Goal: Information Seeking & Learning: Learn about a topic

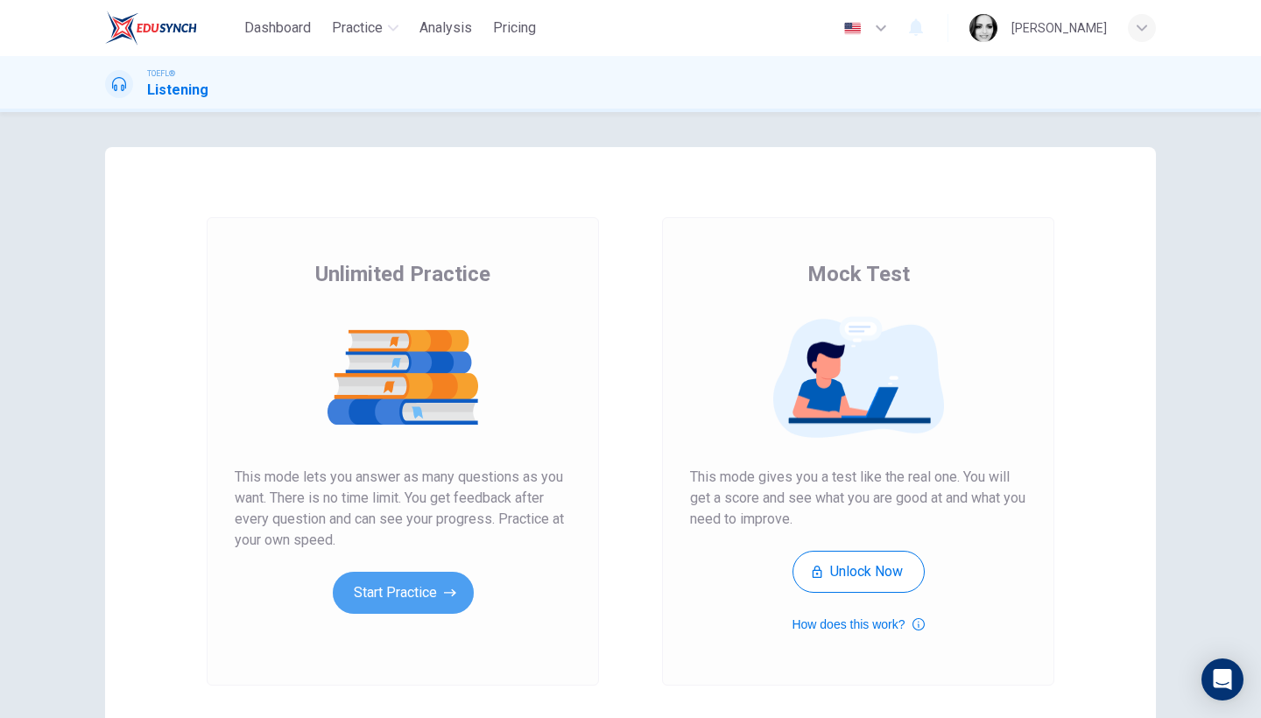
click at [410, 602] on button "Start Practice" at bounding box center [403, 593] width 141 height 42
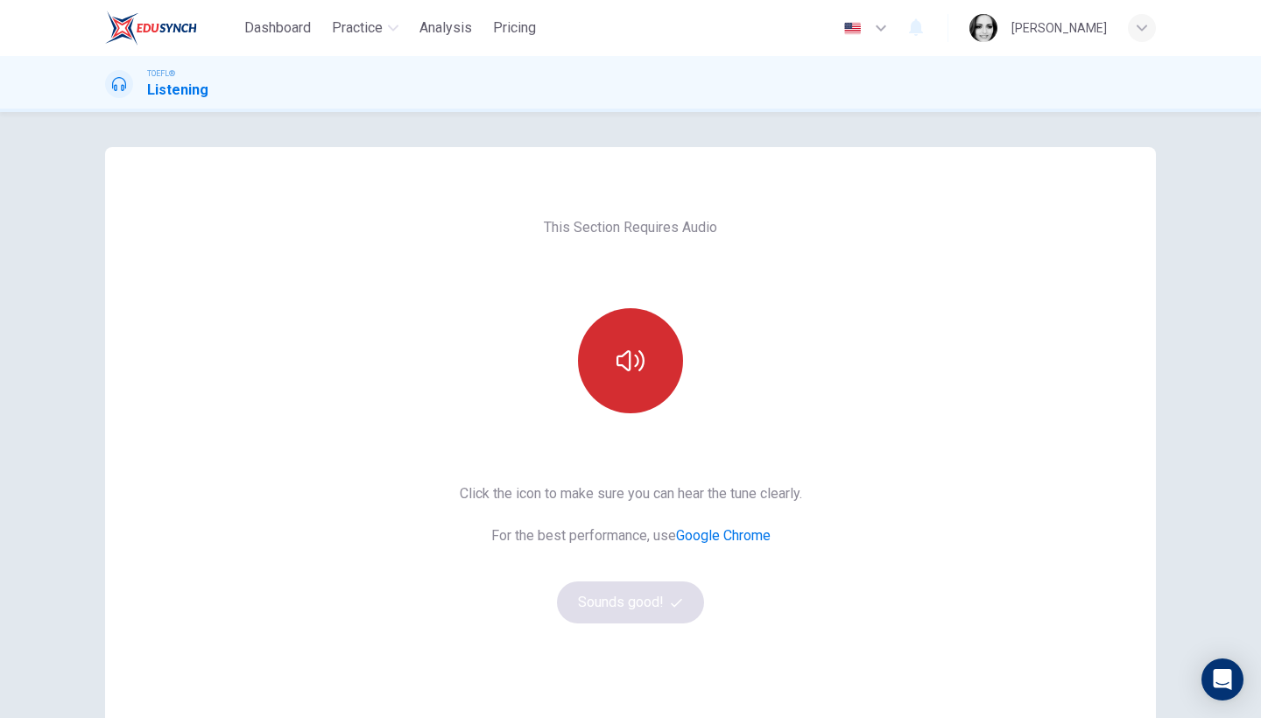
click at [626, 372] on icon "button" at bounding box center [630, 361] width 28 height 28
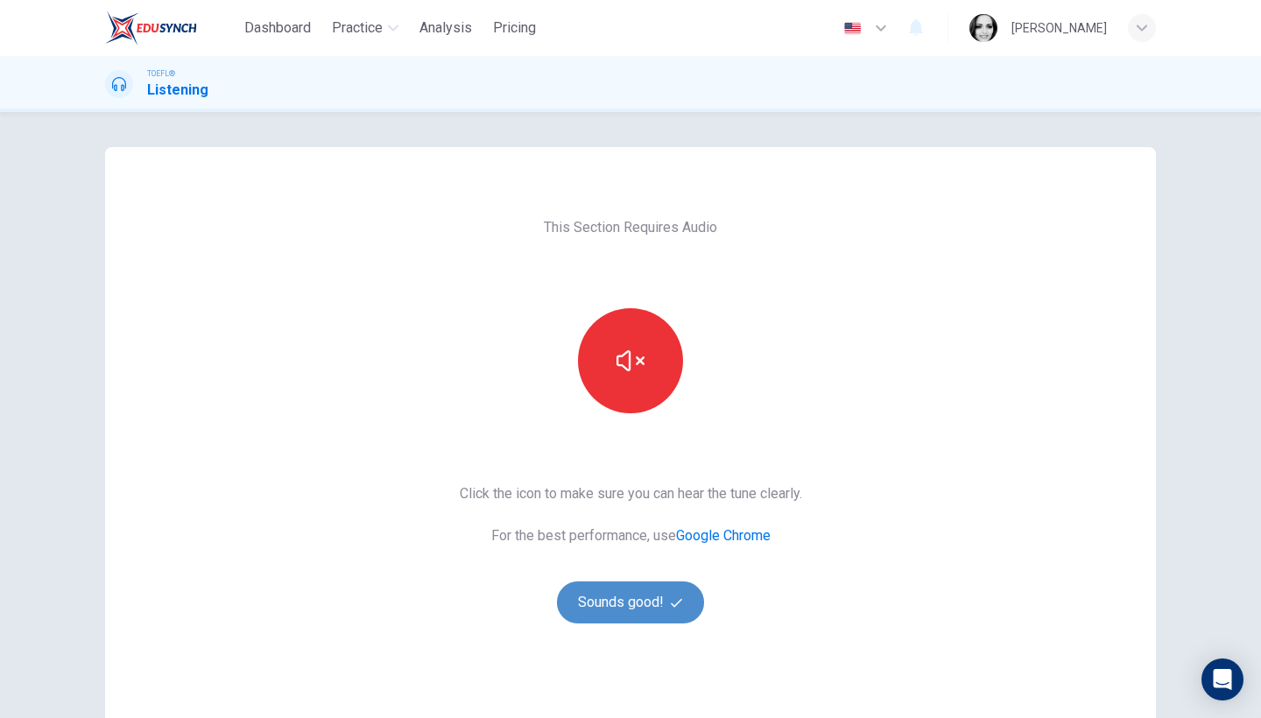
click at [621, 610] on button "Sounds good!" at bounding box center [630, 602] width 147 height 42
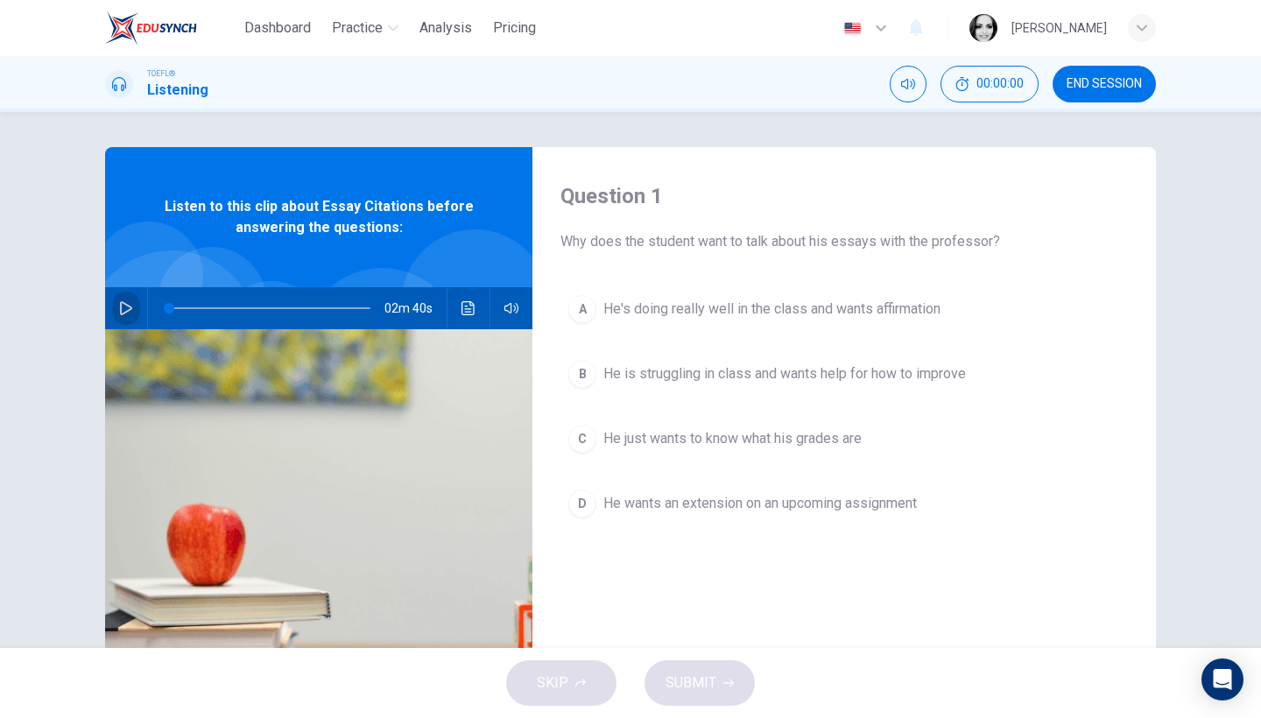
click at [122, 309] on icon "button" at bounding box center [126, 308] width 14 height 14
click at [179, 307] on span at bounding box center [252, 308] width 166 height 2
drag, startPoint x: 176, startPoint y: 307, endPoint x: 153, endPoint y: 308, distance: 22.8
click at [164, 308] on span at bounding box center [169, 308] width 11 height 11
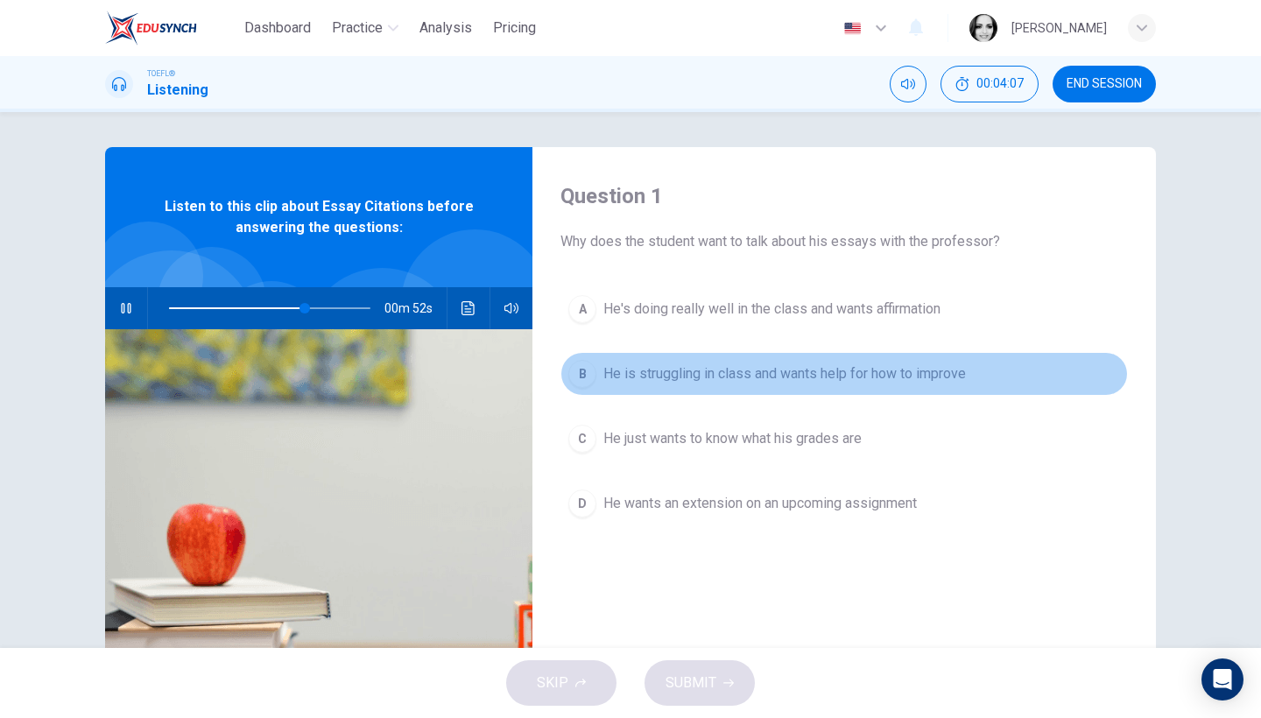
click at [855, 386] on button "B He is struggling in class and wants help for how to improve" at bounding box center [843, 374] width 567 height 44
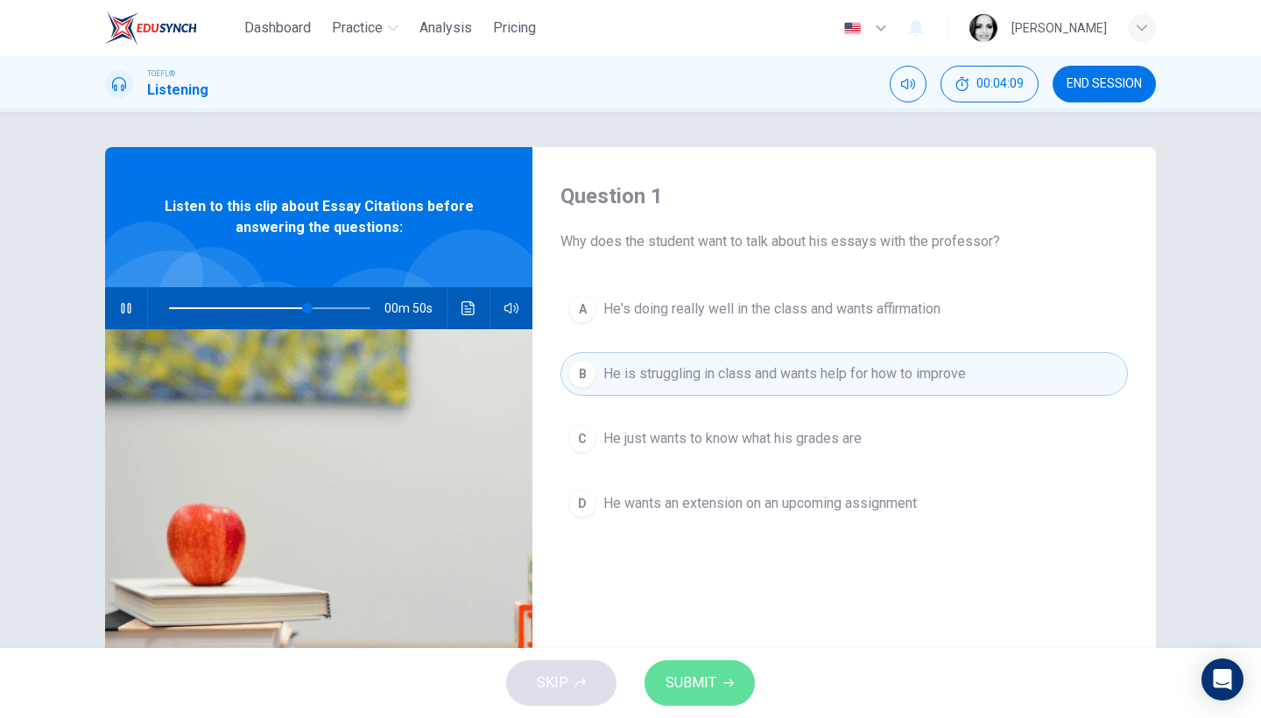
click at [683, 689] on span "SUBMIT" at bounding box center [690, 683] width 51 height 25
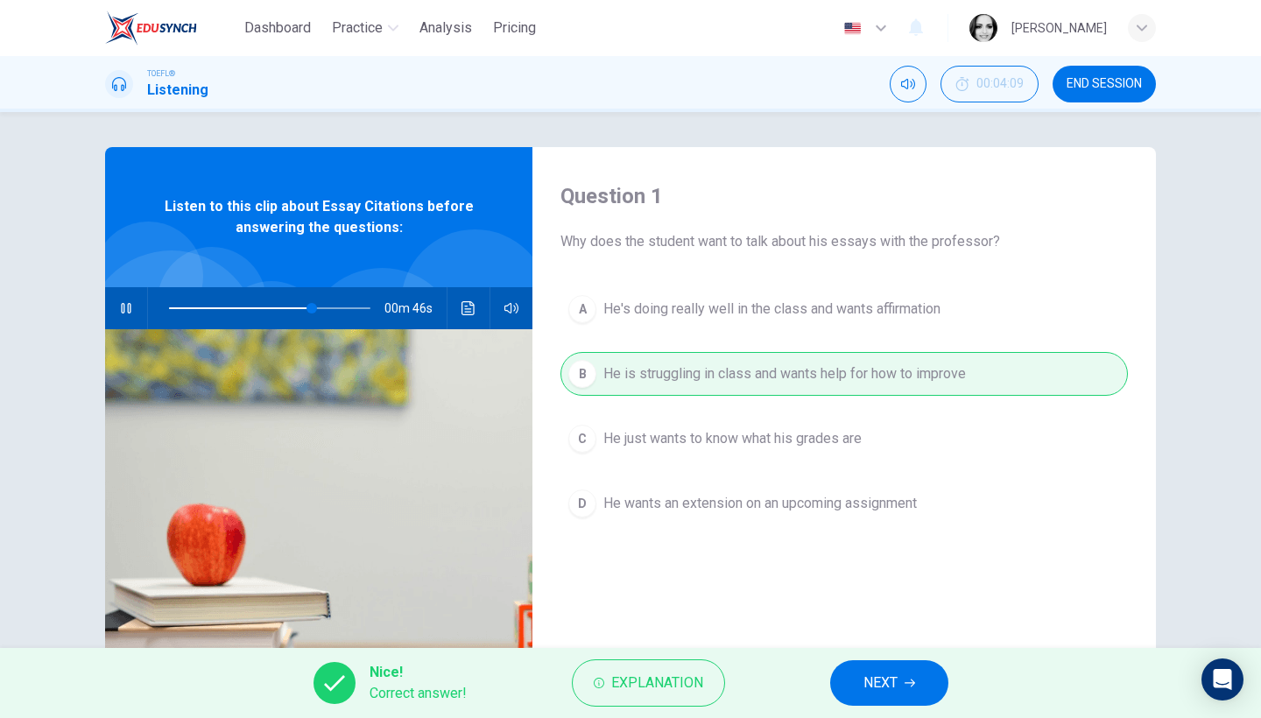
click at [867, 676] on span "NEXT" at bounding box center [880, 683] width 34 height 25
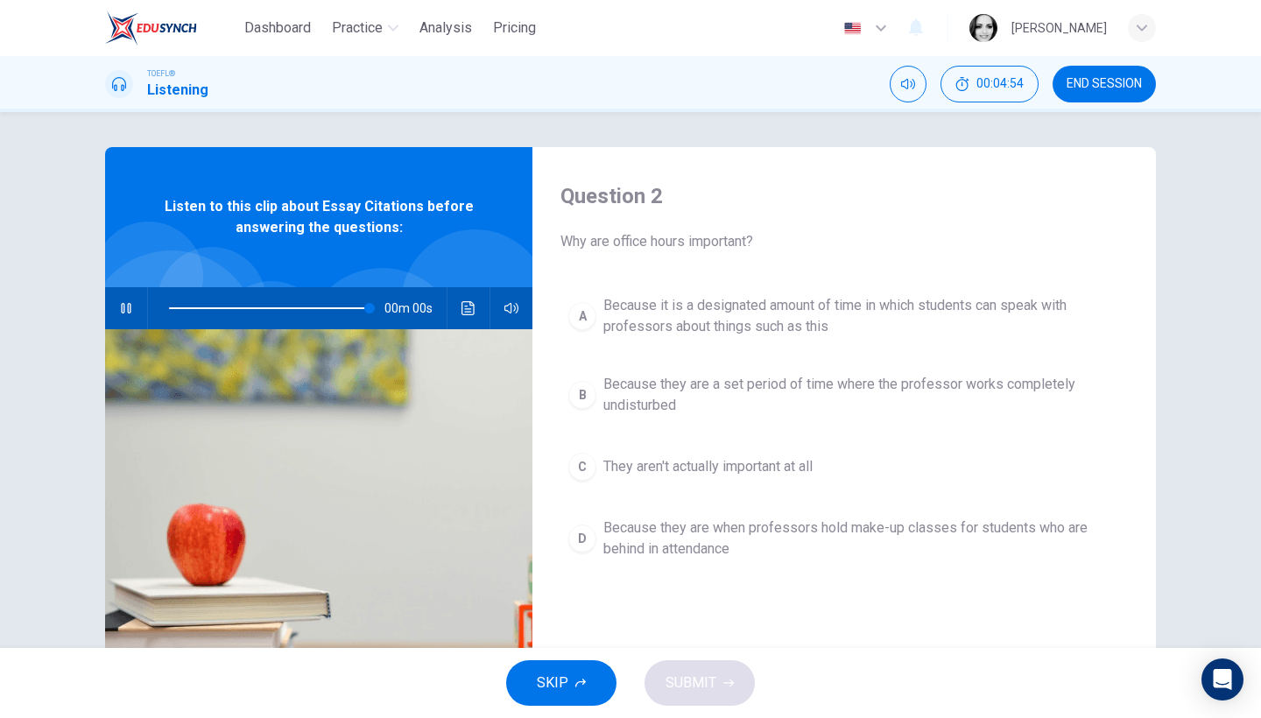
type input "0"
click at [747, 317] on span "Because it is a designated amount of time in which students can speak with prof…" at bounding box center [861, 316] width 517 height 42
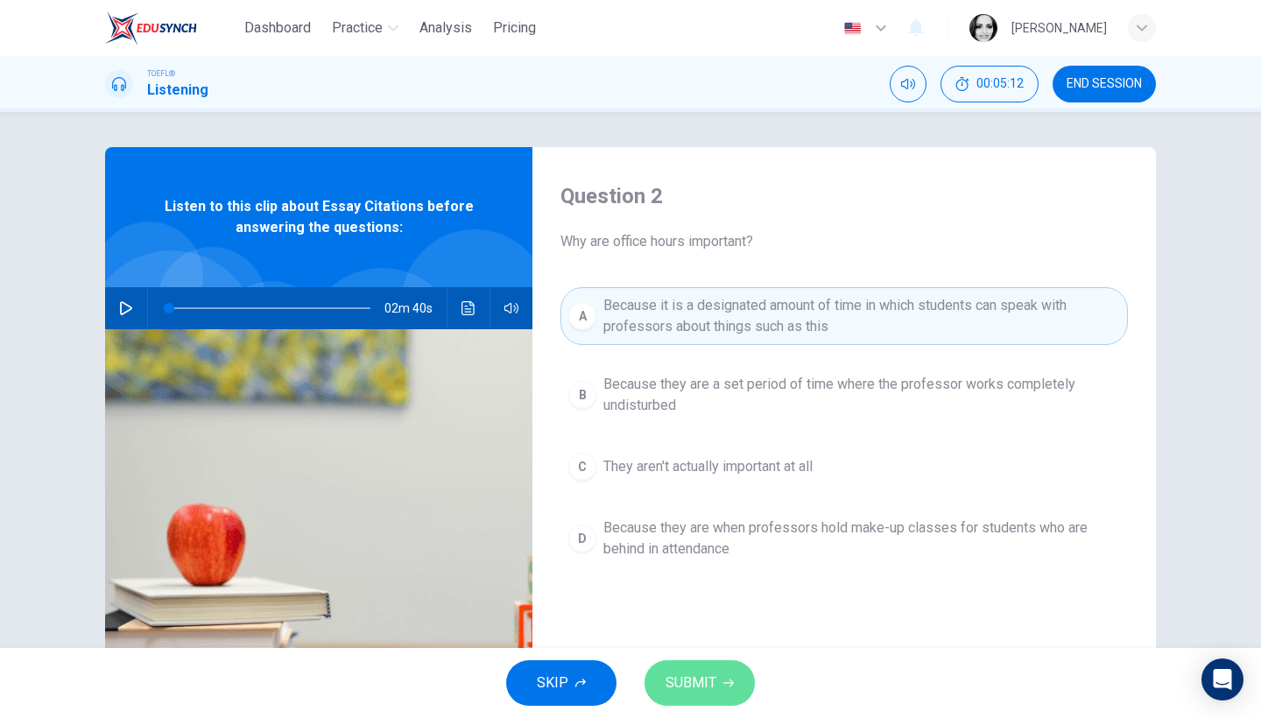
click at [701, 682] on span "SUBMIT" at bounding box center [690, 683] width 51 height 25
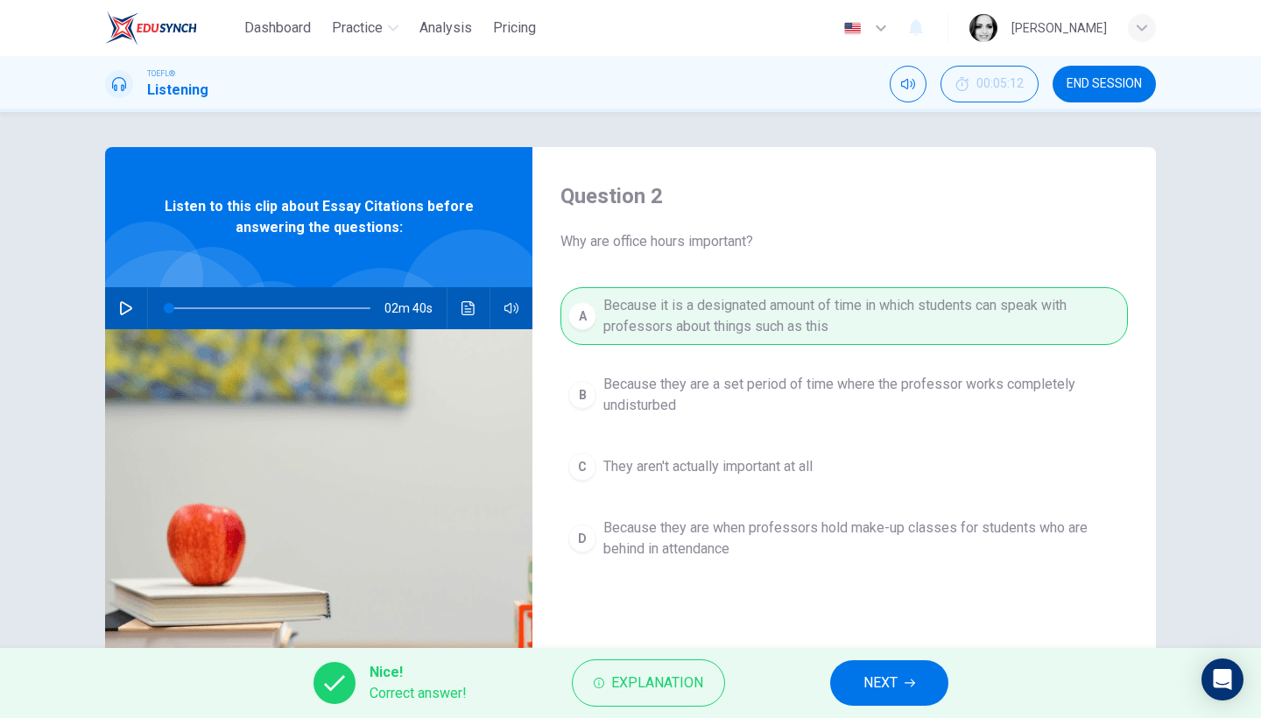
click at [873, 683] on span "NEXT" at bounding box center [880, 683] width 34 height 25
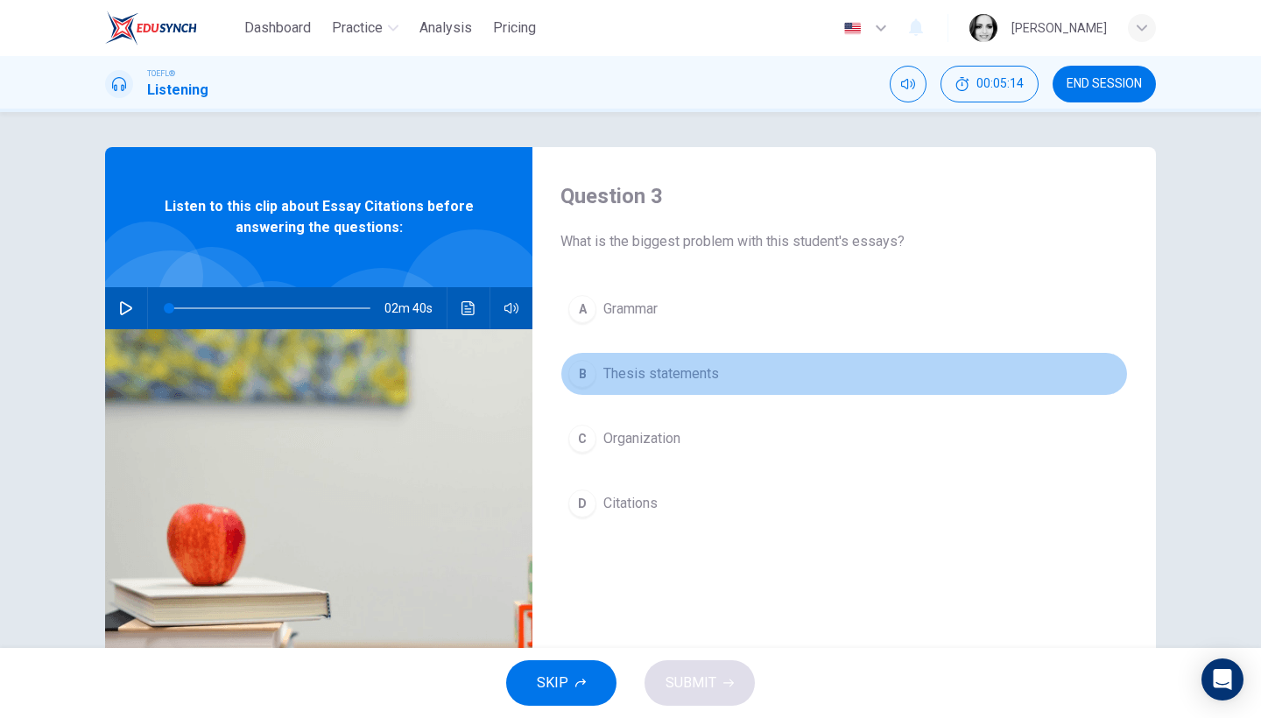
click at [663, 373] on span "Thesis statements" at bounding box center [661, 373] width 116 height 21
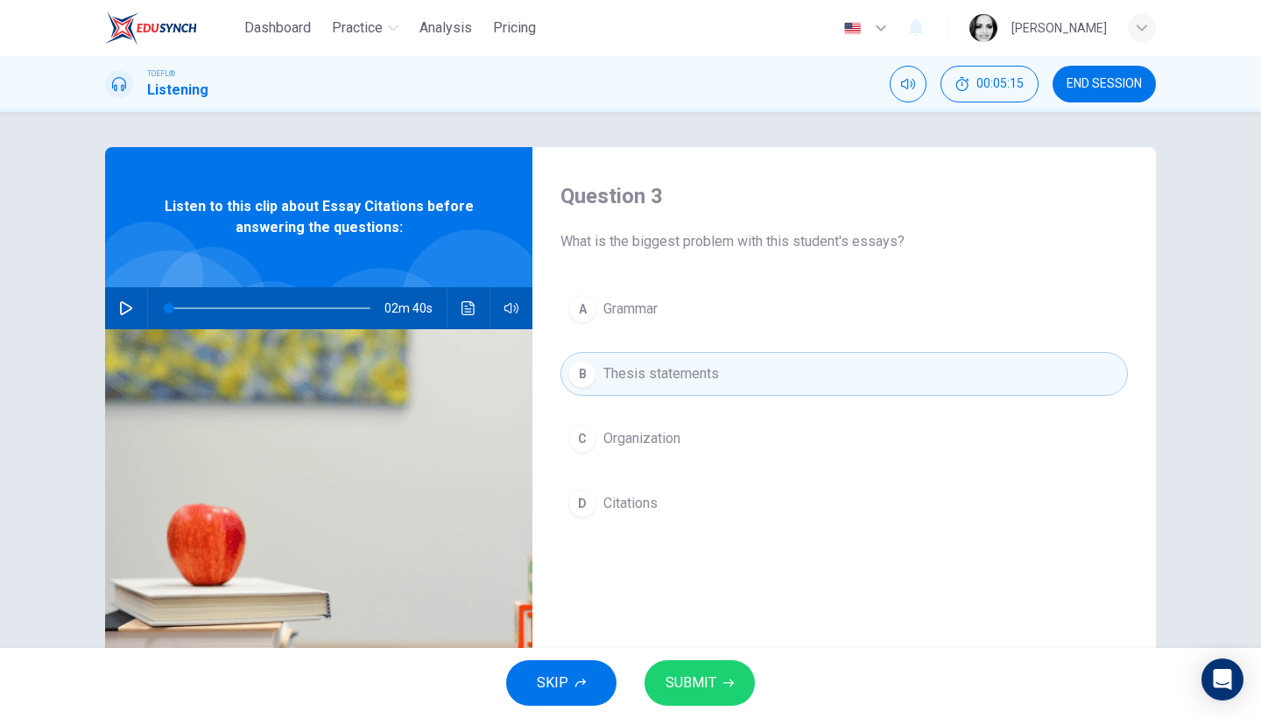
click at [708, 706] on div "SKIP SUBMIT" at bounding box center [630, 683] width 1261 height 70
click at [708, 700] on button "SUBMIT" at bounding box center [699, 683] width 110 height 46
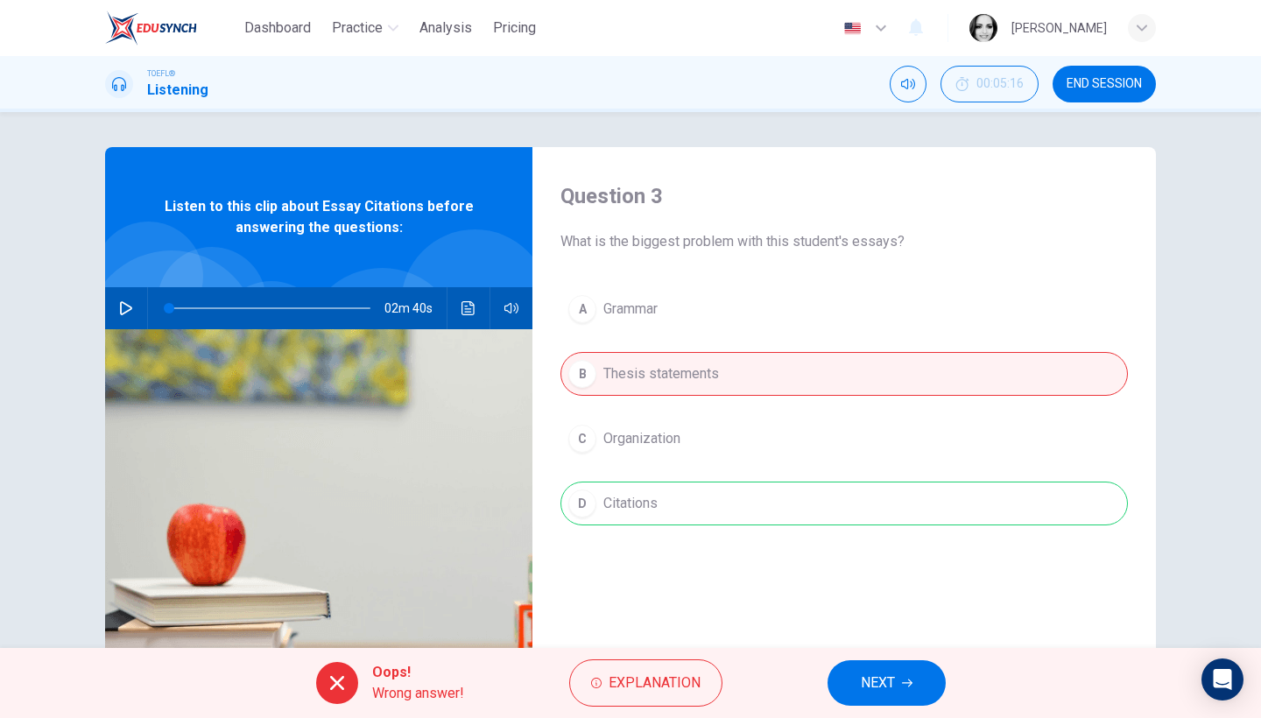
click at [863, 676] on span "NEXT" at bounding box center [878, 683] width 34 height 25
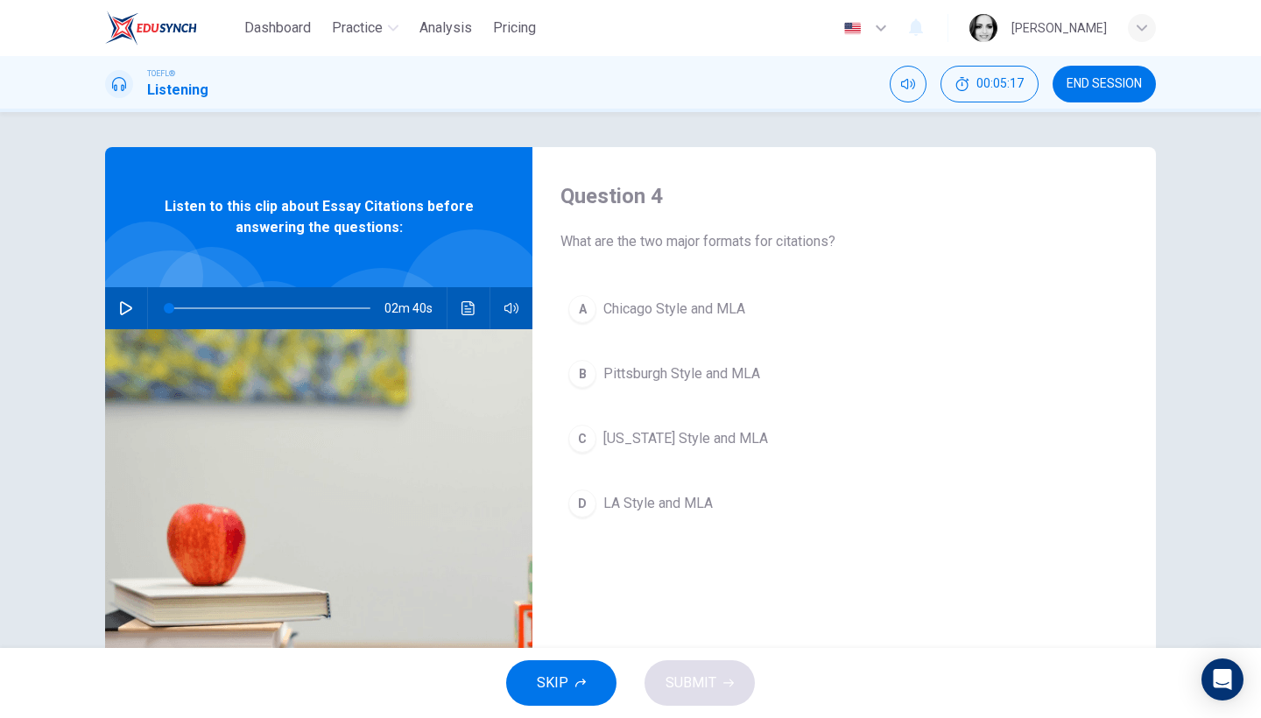
click at [717, 304] on span "Chicago Style and MLA" at bounding box center [674, 309] width 142 height 21
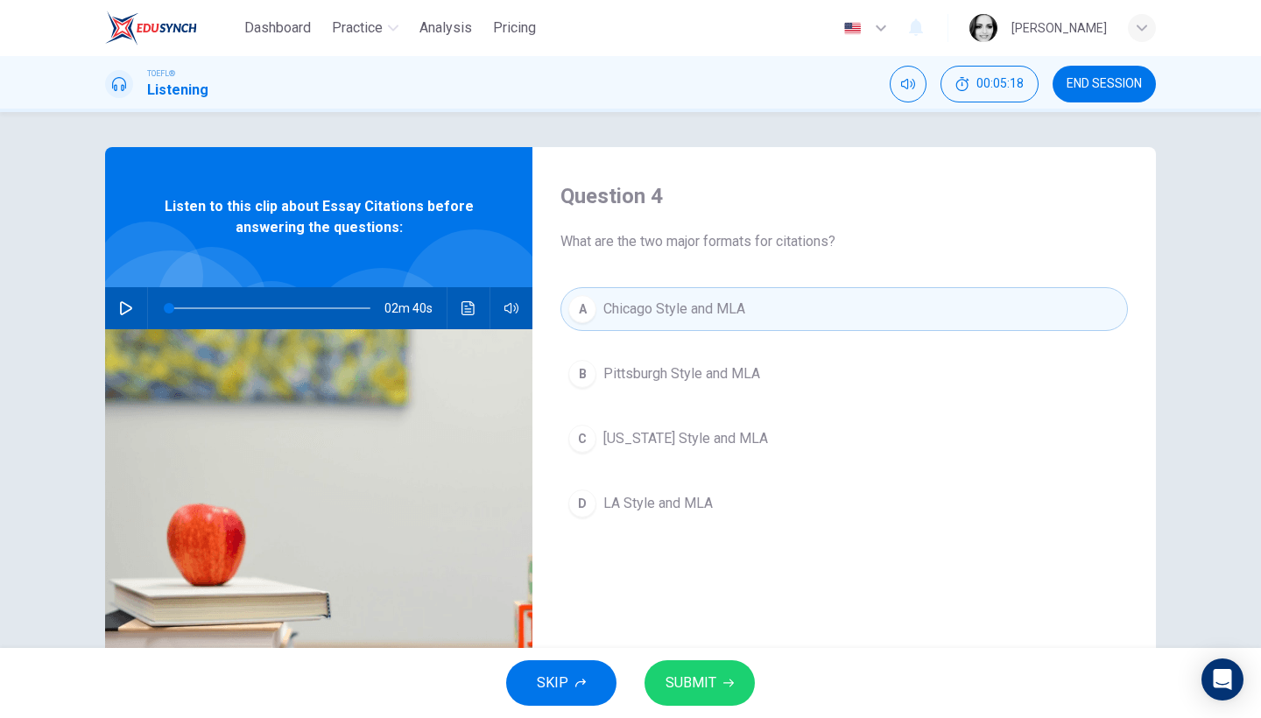
click at [696, 679] on span "SUBMIT" at bounding box center [690, 683] width 51 height 25
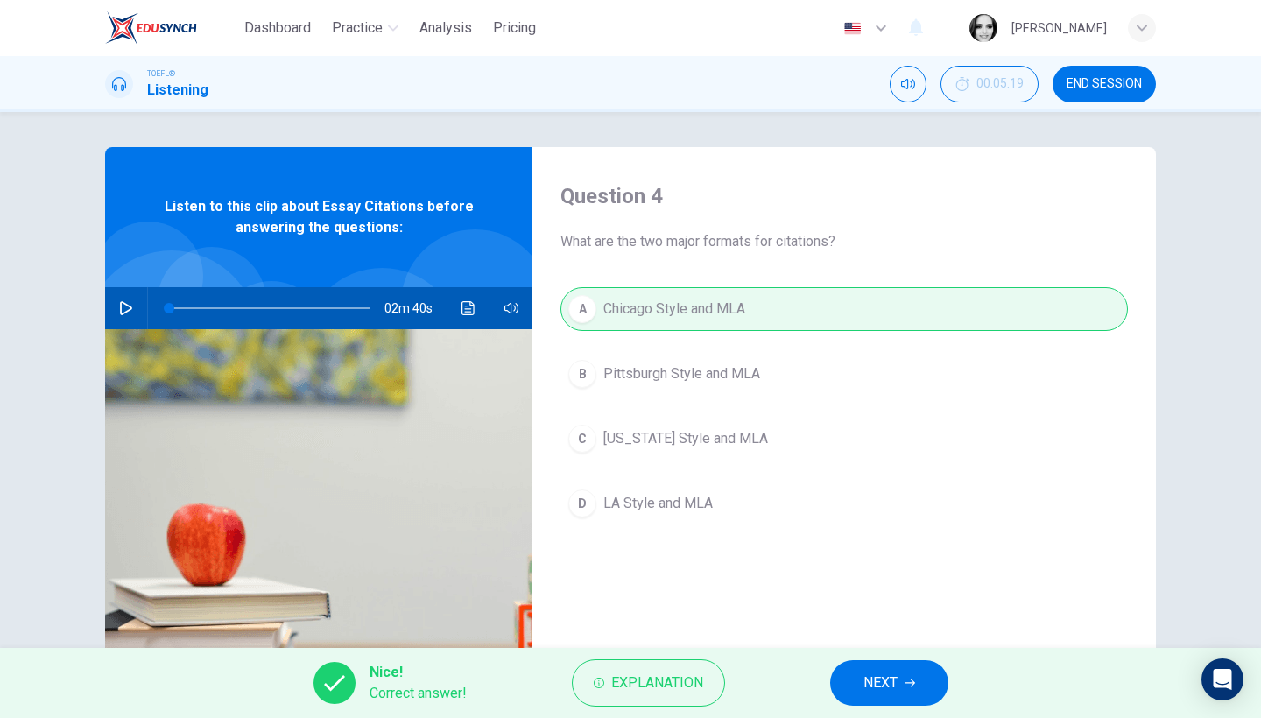
click at [897, 684] on span "NEXT" at bounding box center [880, 683] width 34 height 25
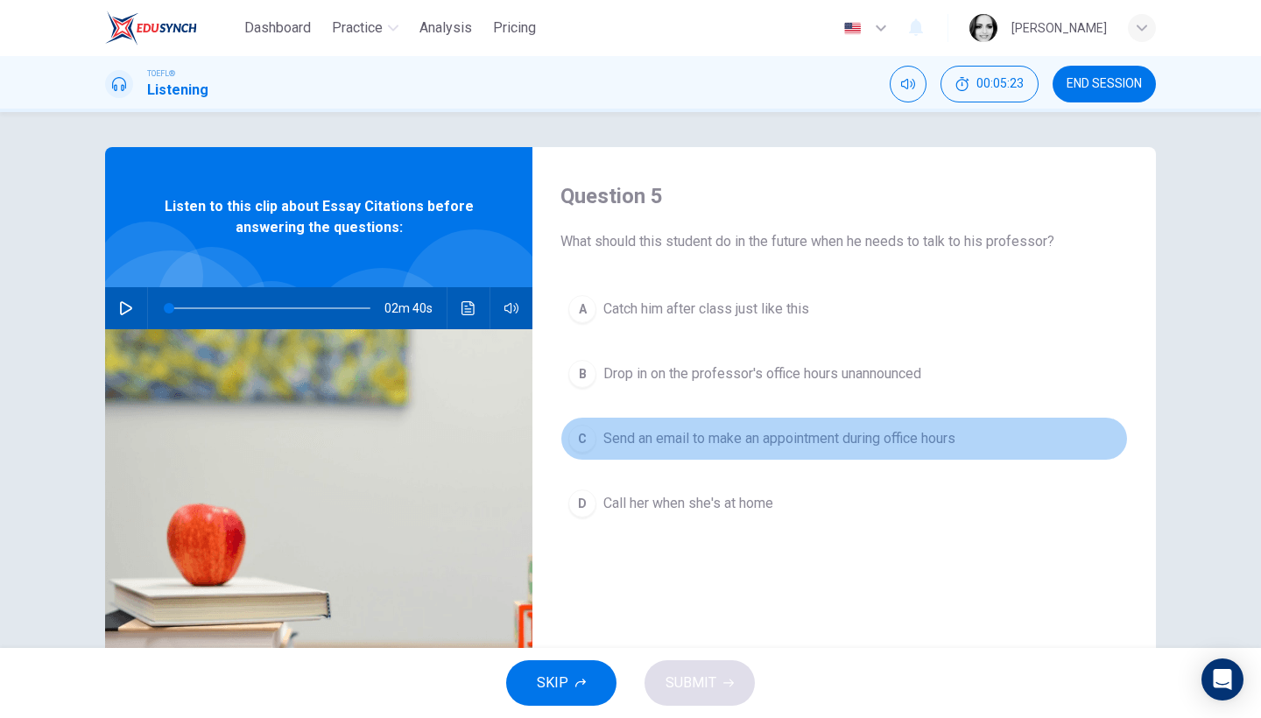
click at [802, 432] on span "Send an email to make an appointment during office hours" at bounding box center [779, 438] width 352 height 21
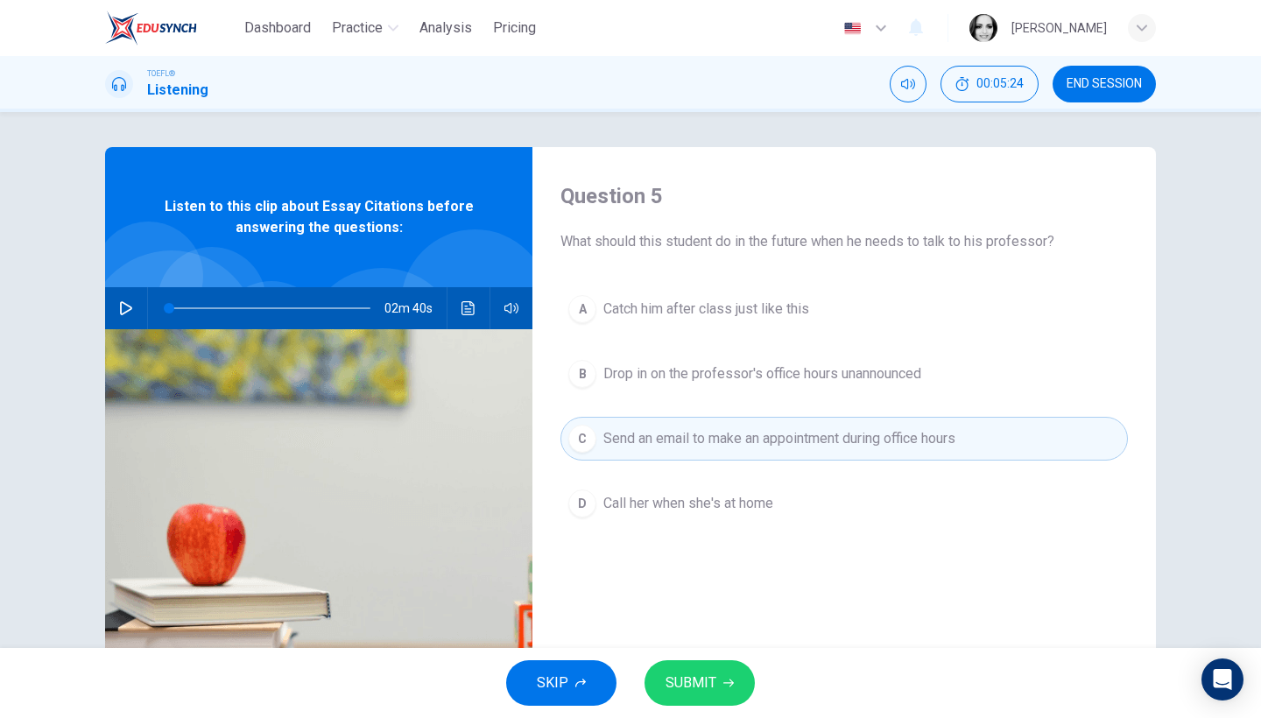
click at [712, 671] on span "SUBMIT" at bounding box center [690, 683] width 51 height 25
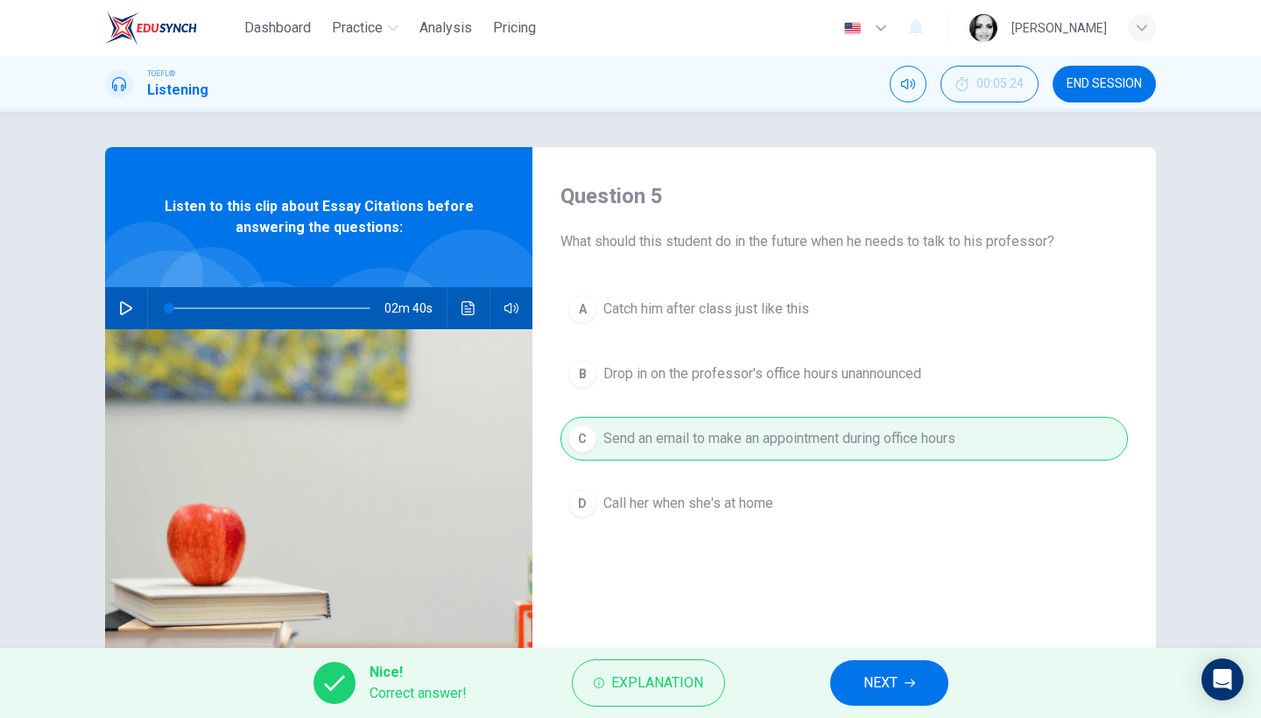
click at [887, 668] on button "NEXT" at bounding box center [889, 683] width 118 height 46
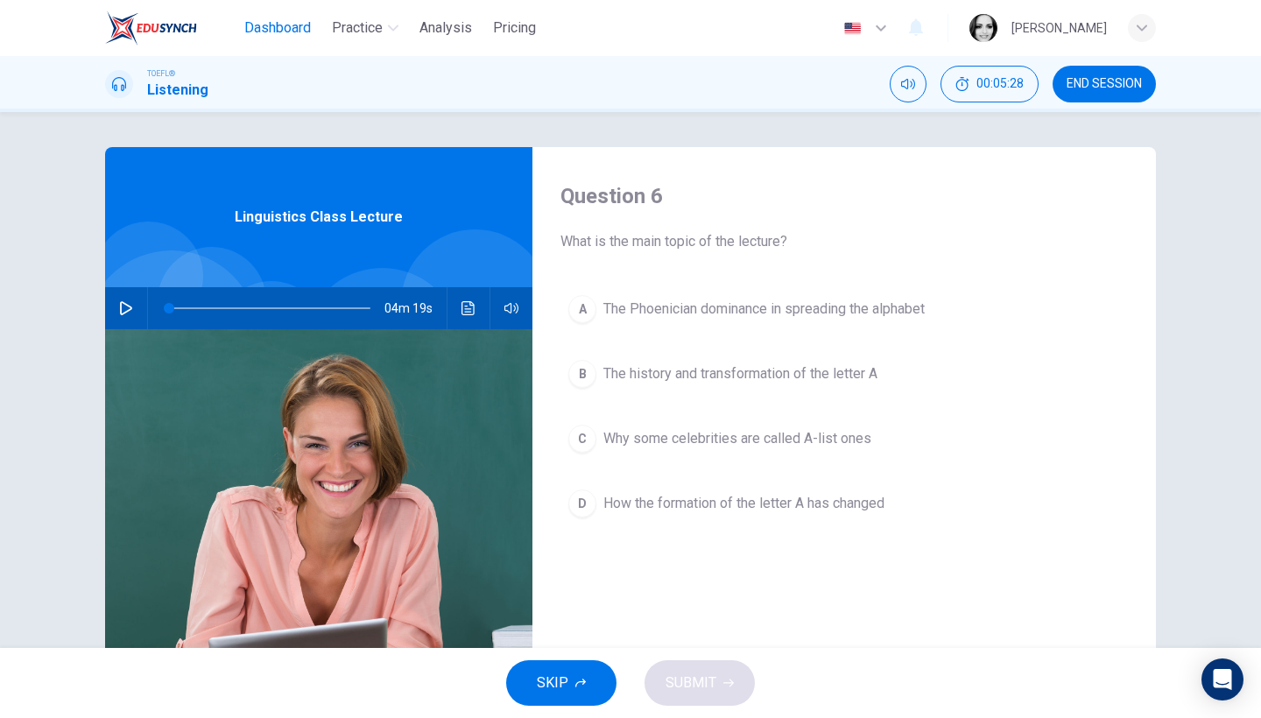
click at [282, 39] on button "Dashboard" at bounding box center [277, 28] width 81 height 32
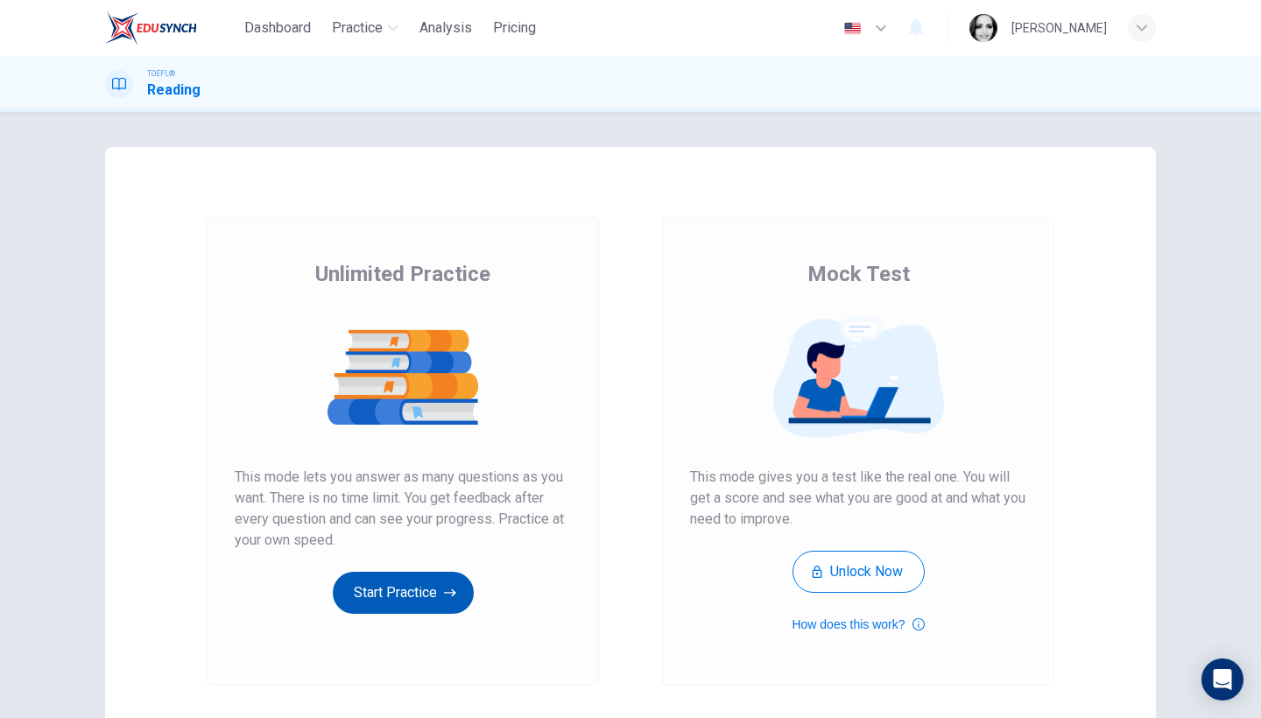
click at [413, 594] on button "Start Practice" at bounding box center [403, 593] width 141 height 42
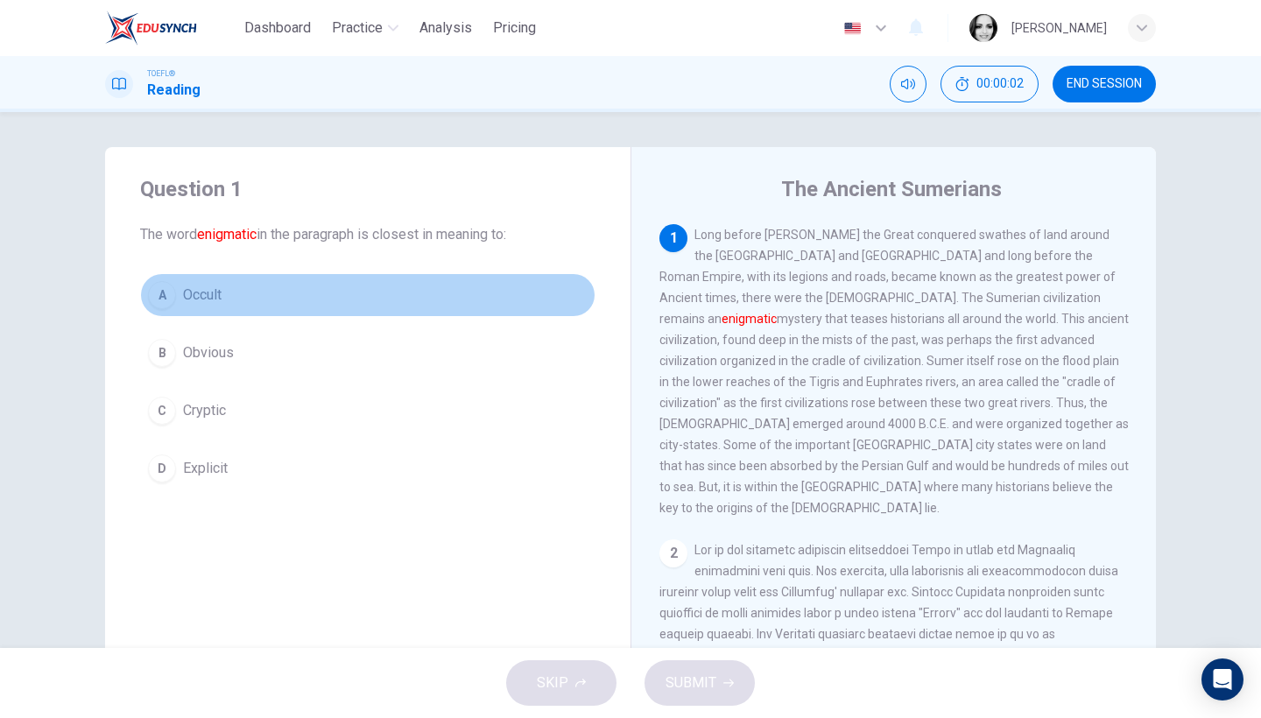
click at [190, 292] on span "Occult" at bounding box center [202, 295] width 39 height 21
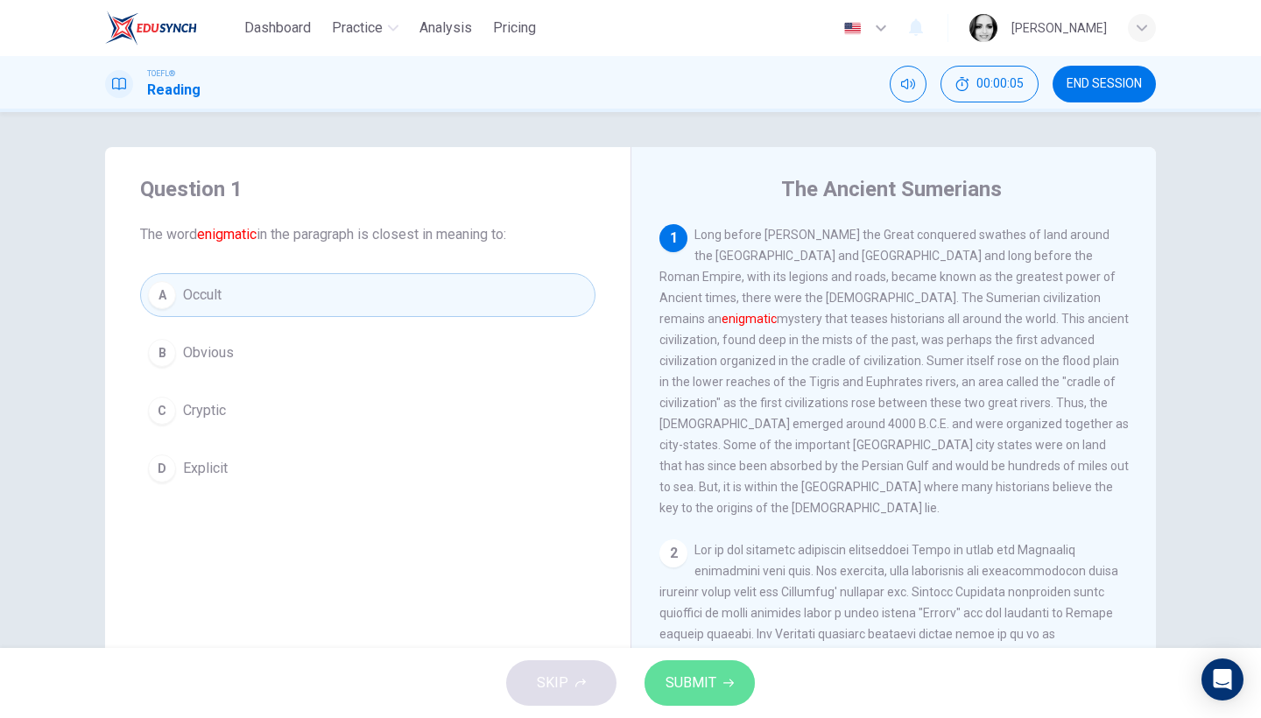
click at [718, 677] on button "SUBMIT" at bounding box center [699, 683] width 110 height 46
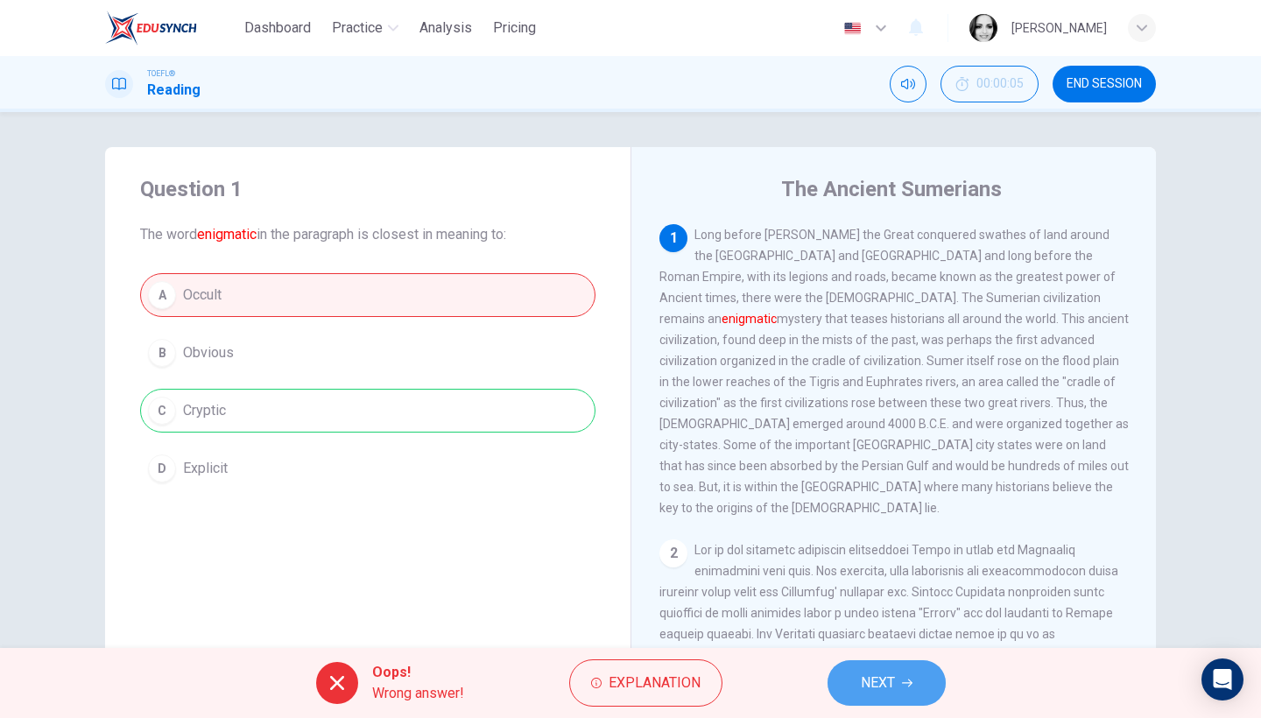
click at [887, 686] on span "NEXT" at bounding box center [878, 683] width 34 height 25
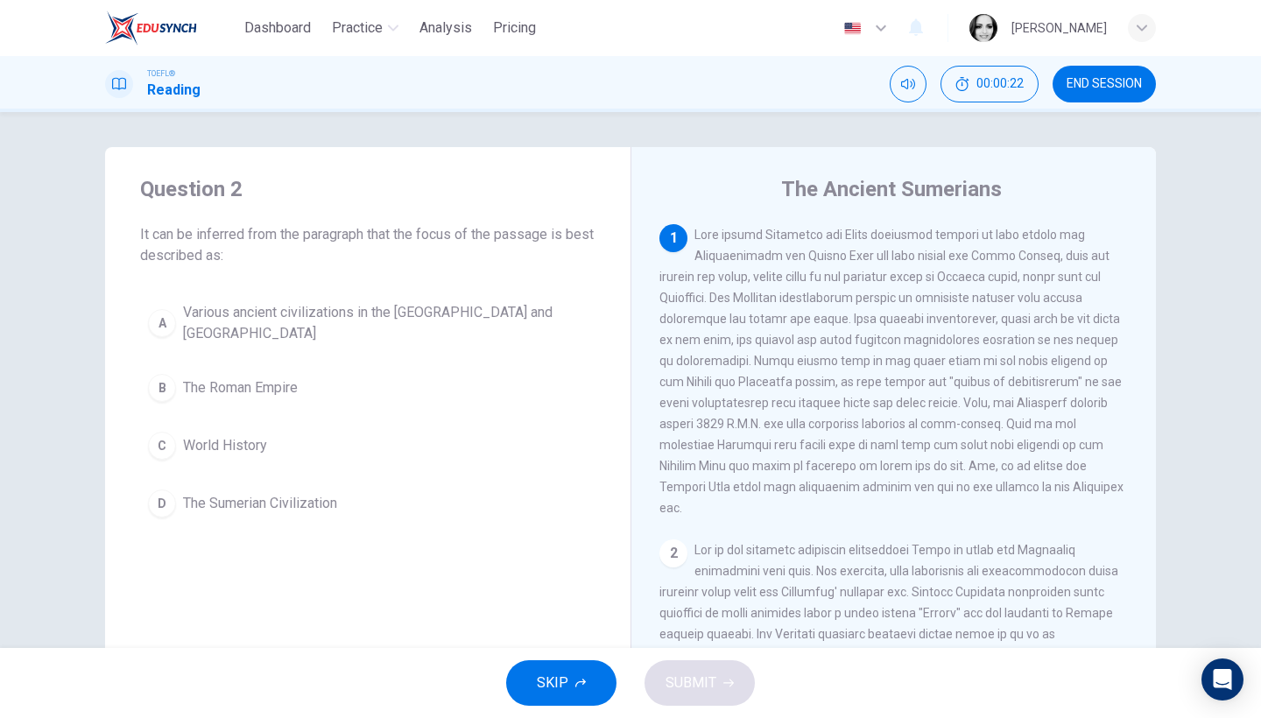
click at [222, 362] on div "A Various ancient civilizations in the Mediterranean and Mesopotamia B The Roma…" at bounding box center [367, 409] width 455 height 231
click at [226, 375] on button "B The Roman Empire" at bounding box center [367, 388] width 455 height 44
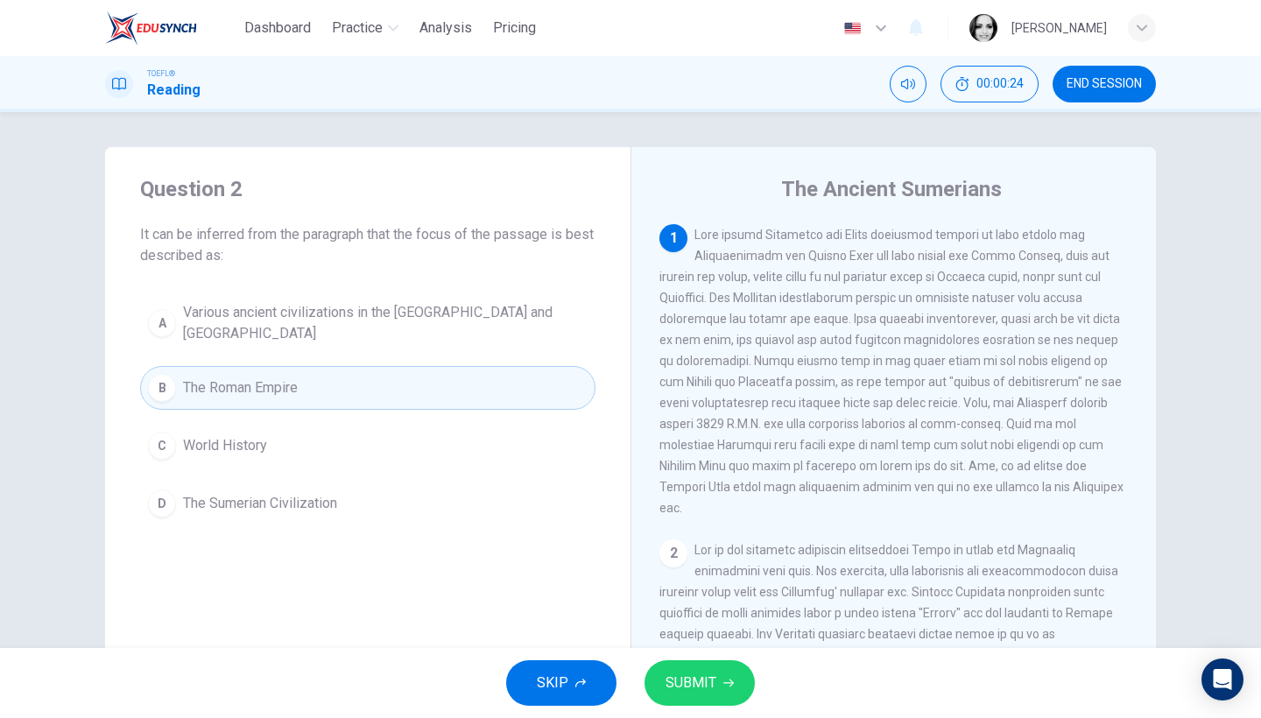
click at [687, 687] on span "SUBMIT" at bounding box center [690, 683] width 51 height 25
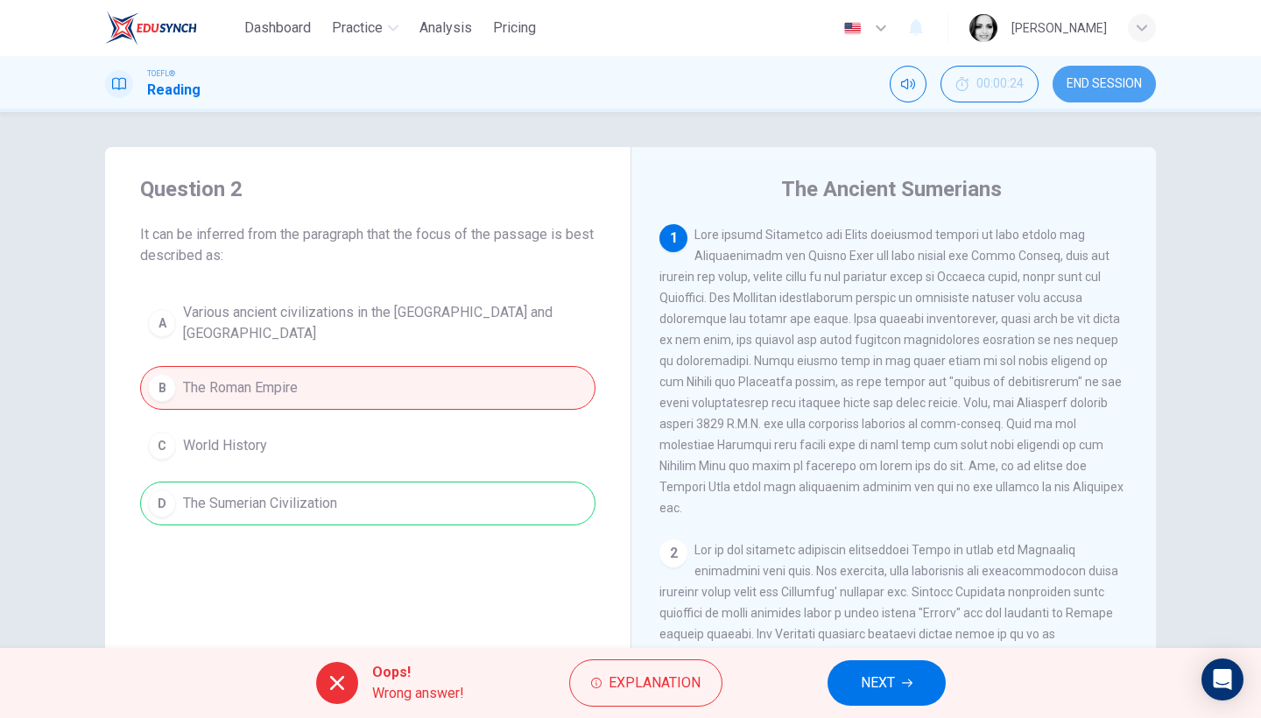
click at [1094, 77] on span "END SESSION" at bounding box center [1103, 84] width 75 height 14
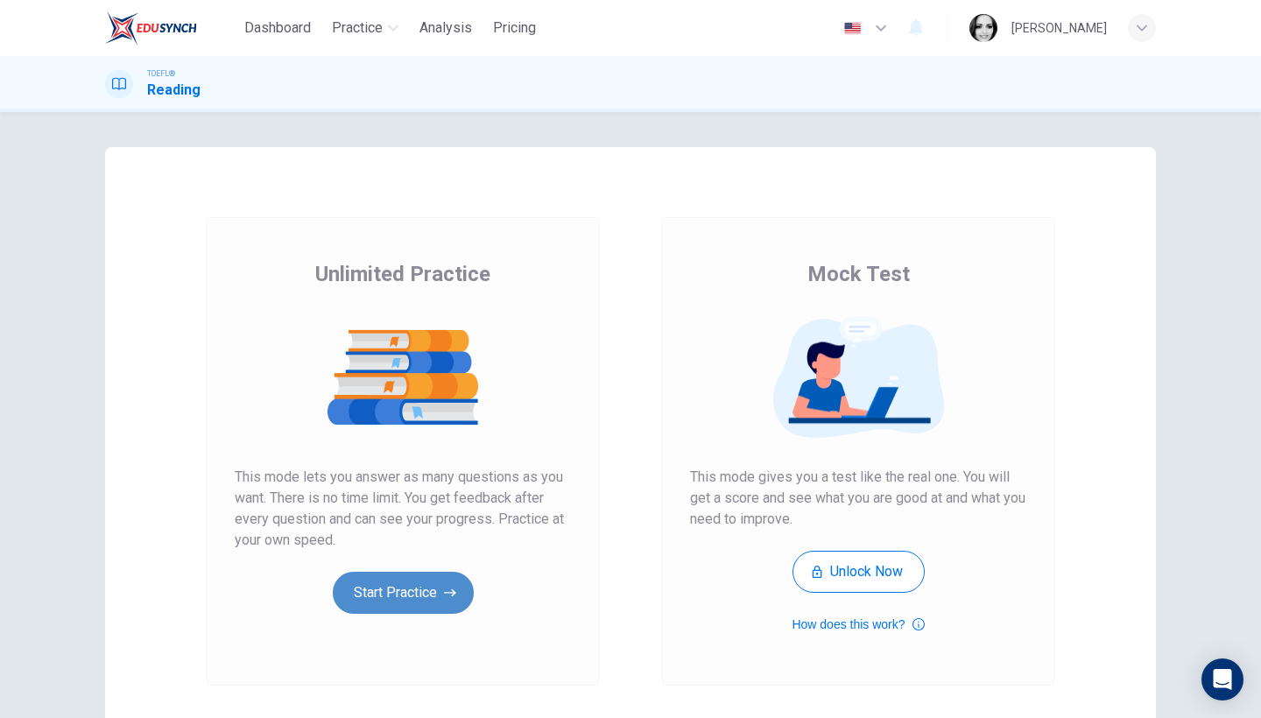
click at [438, 611] on button "Start Practice" at bounding box center [403, 593] width 141 height 42
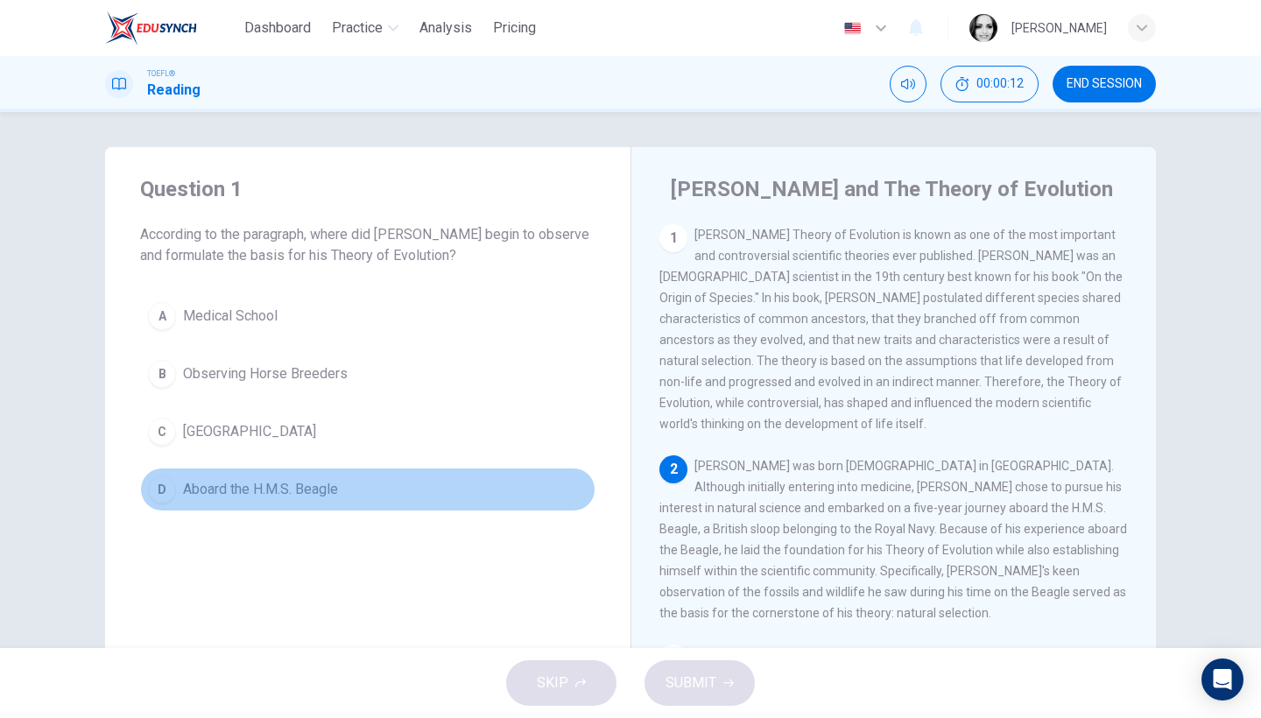
click at [316, 489] on span "Aboard the H.M.S. Beagle" at bounding box center [260, 489] width 155 height 21
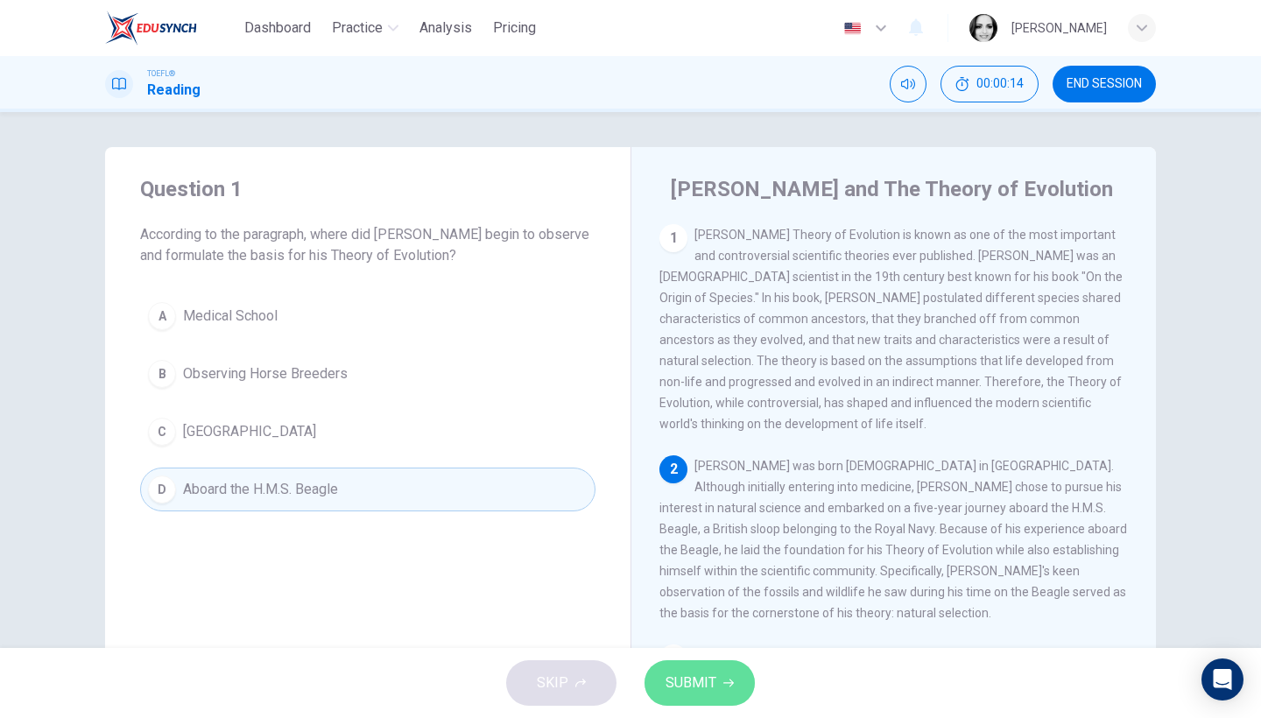
click at [685, 683] on span "SUBMIT" at bounding box center [690, 683] width 51 height 25
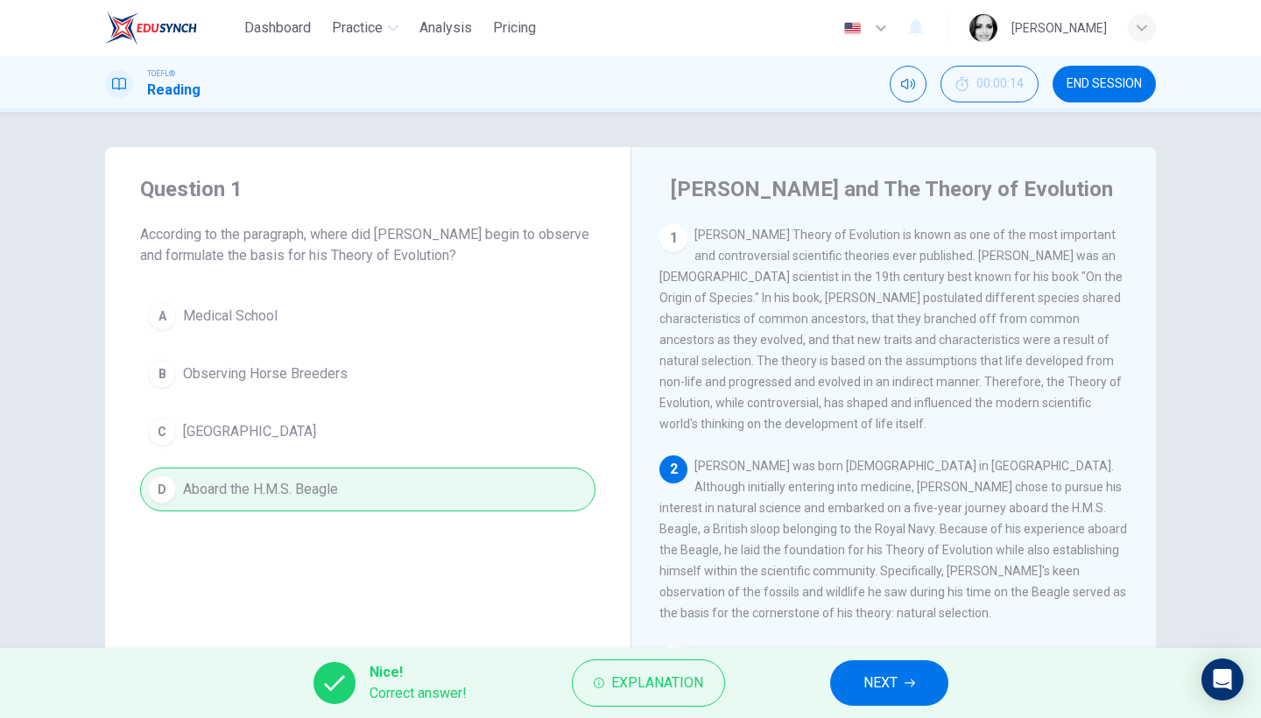
click at [859, 678] on button "NEXT" at bounding box center [889, 683] width 118 height 46
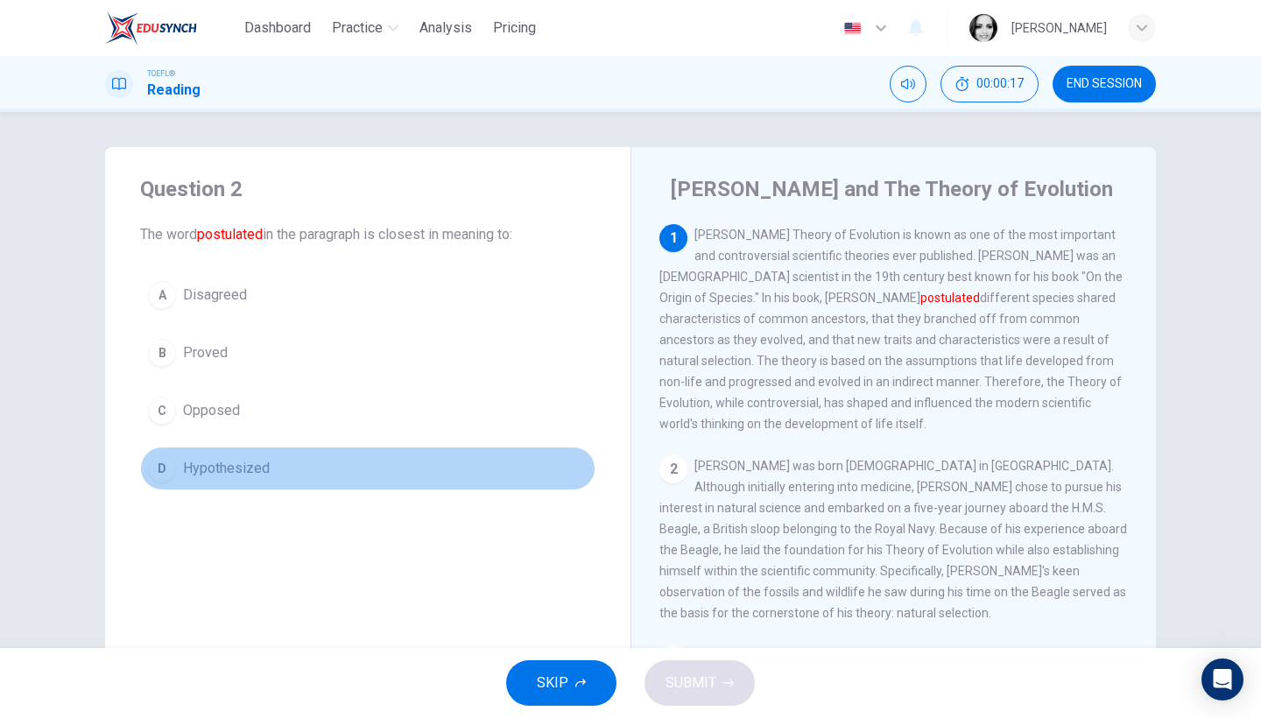
click at [244, 462] on span "Hypothesized" at bounding box center [226, 468] width 87 height 21
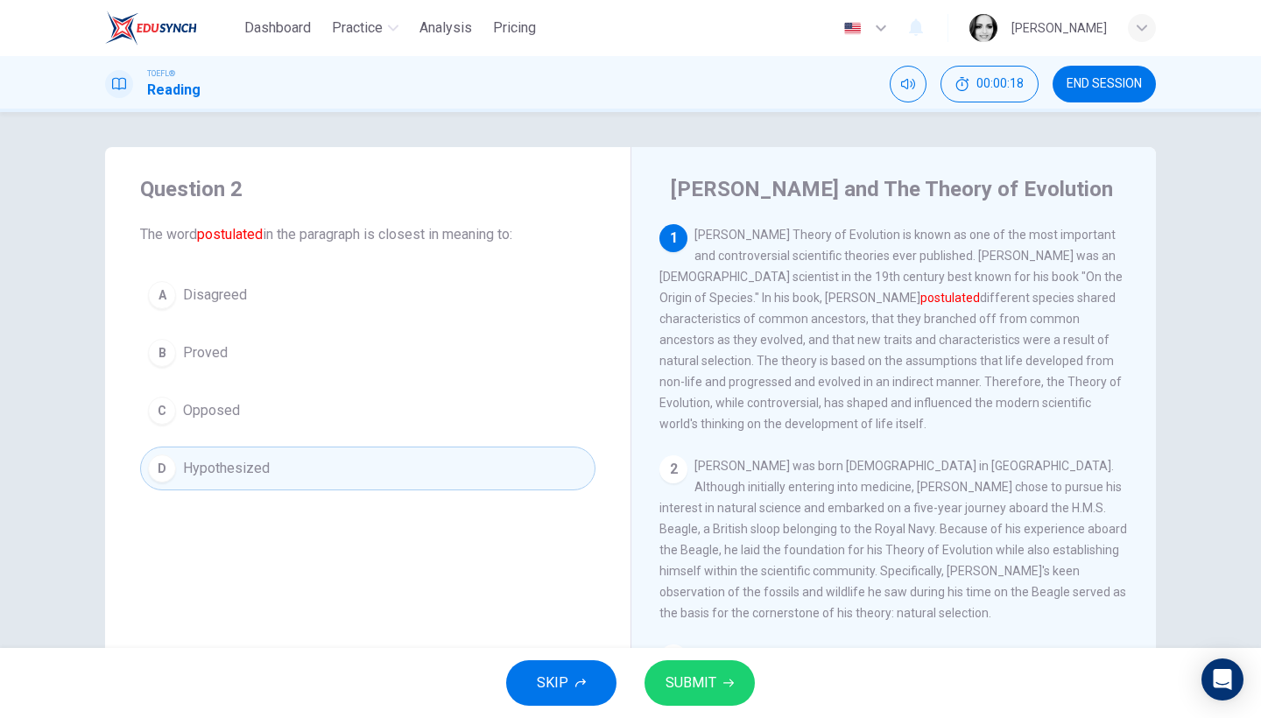
click at [676, 691] on span "SUBMIT" at bounding box center [690, 683] width 51 height 25
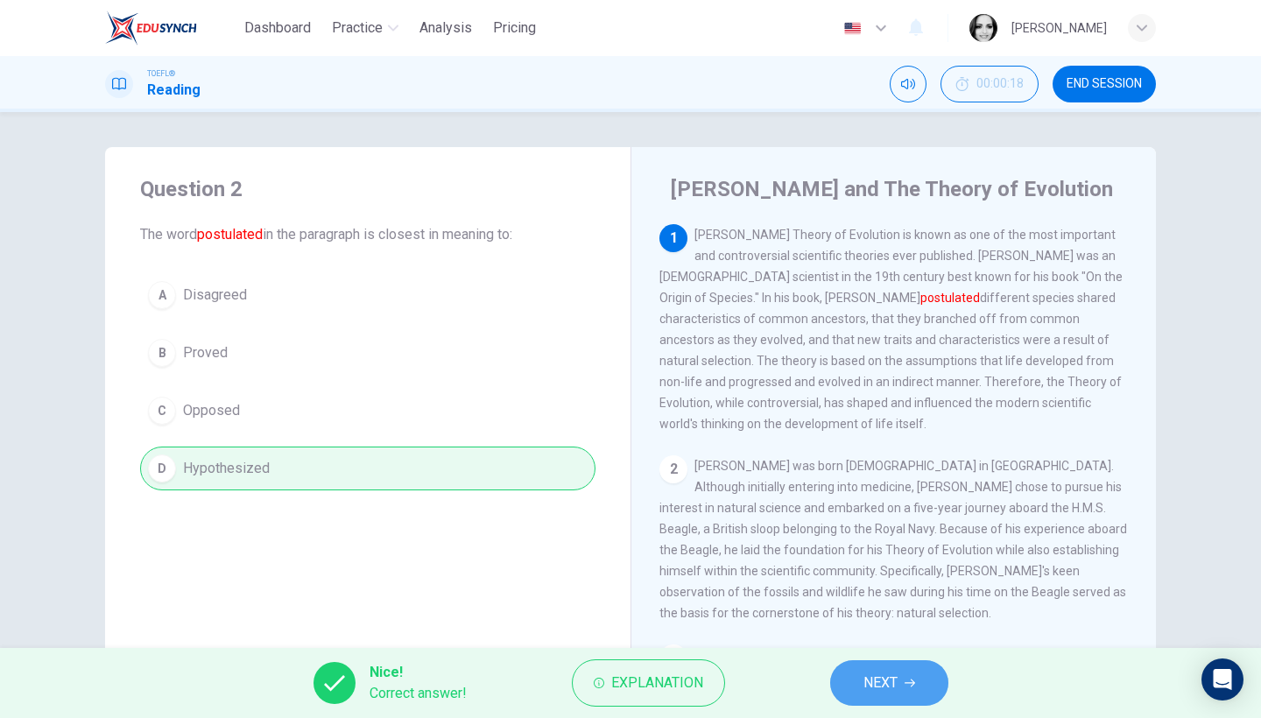
click at [909, 686] on icon "button" at bounding box center [909, 683] width 11 height 11
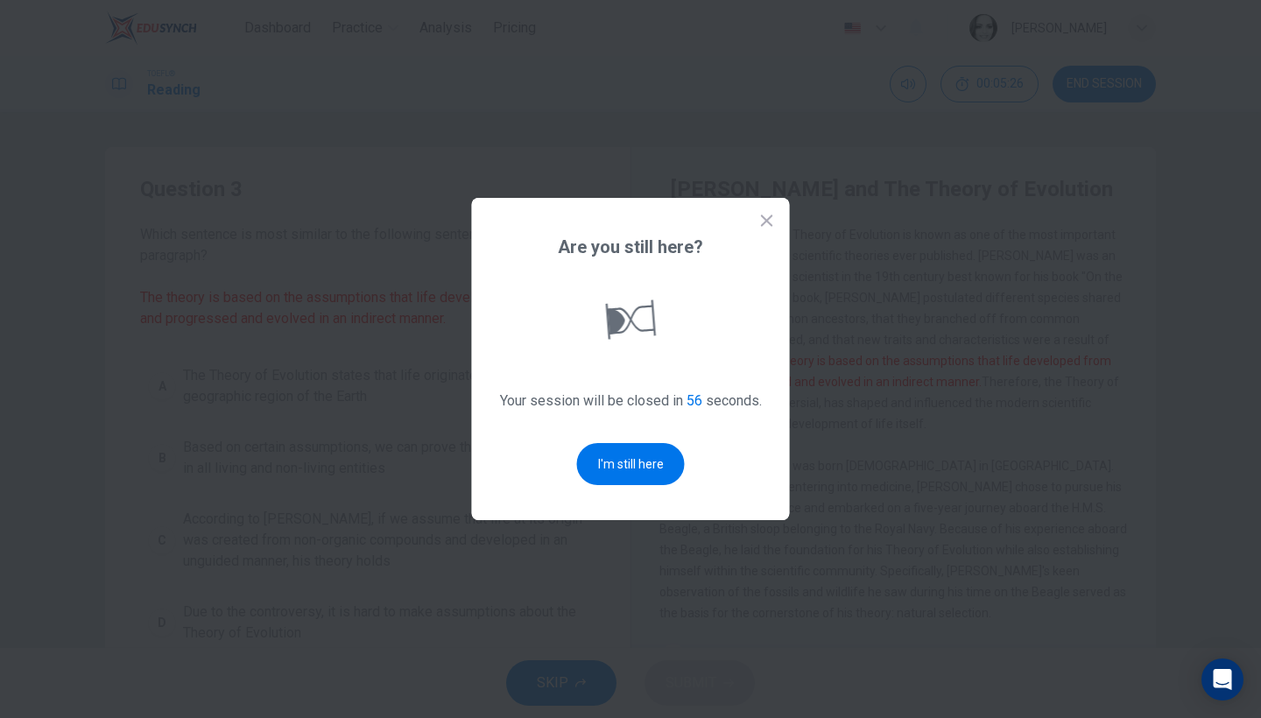
click at [594, 425] on div "Are you still here? Your session will be closed in 56 seconds. I'm still here" at bounding box center [631, 359] width 318 height 322
click at [641, 475] on button "I'm still here" at bounding box center [631, 464] width 108 height 42
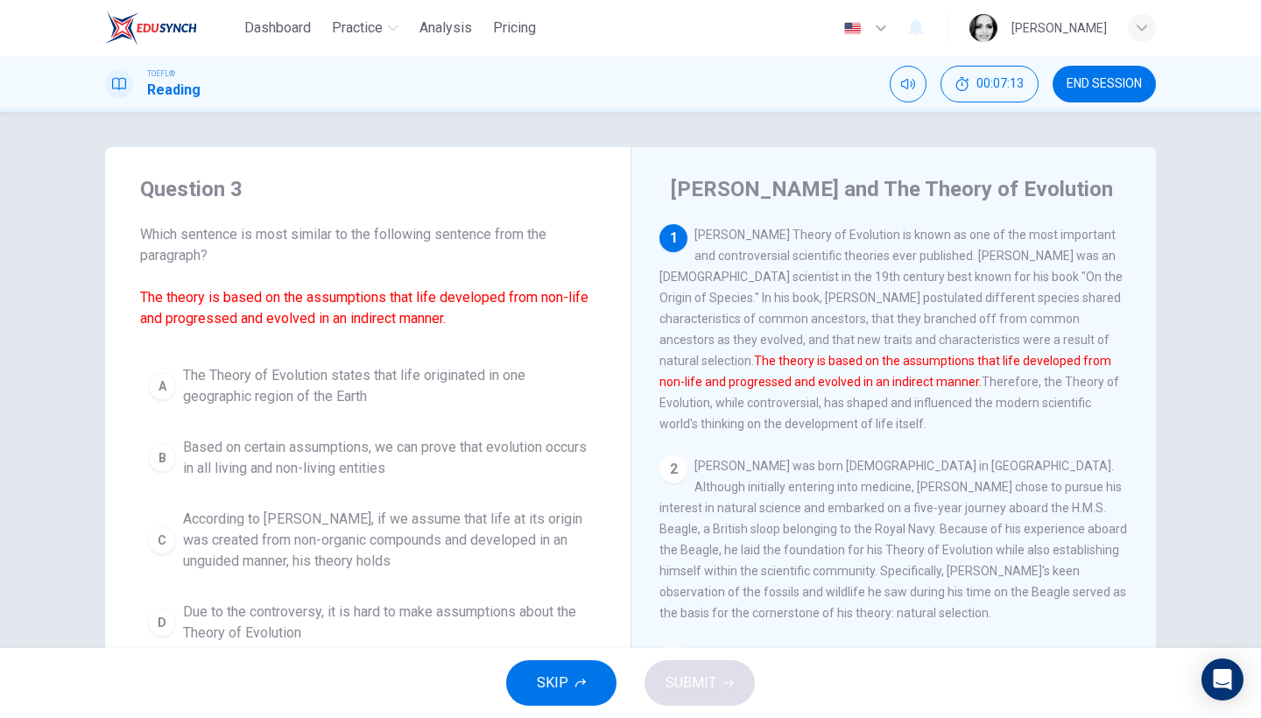
click at [432, 632] on span "Due to the controversy, it is hard to make assumptions about the Theory of Evol…" at bounding box center [385, 622] width 404 height 42
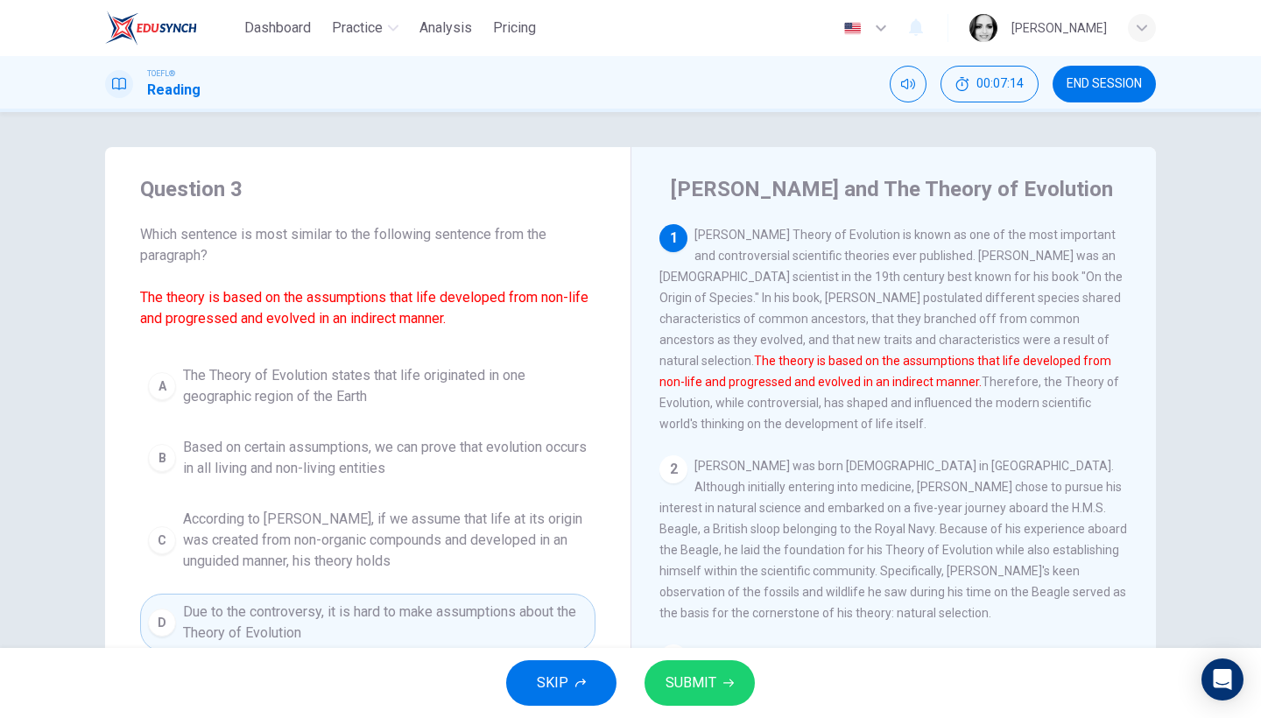
click at [728, 696] on button "SUBMIT" at bounding box center [699, 683] width 110 height 46
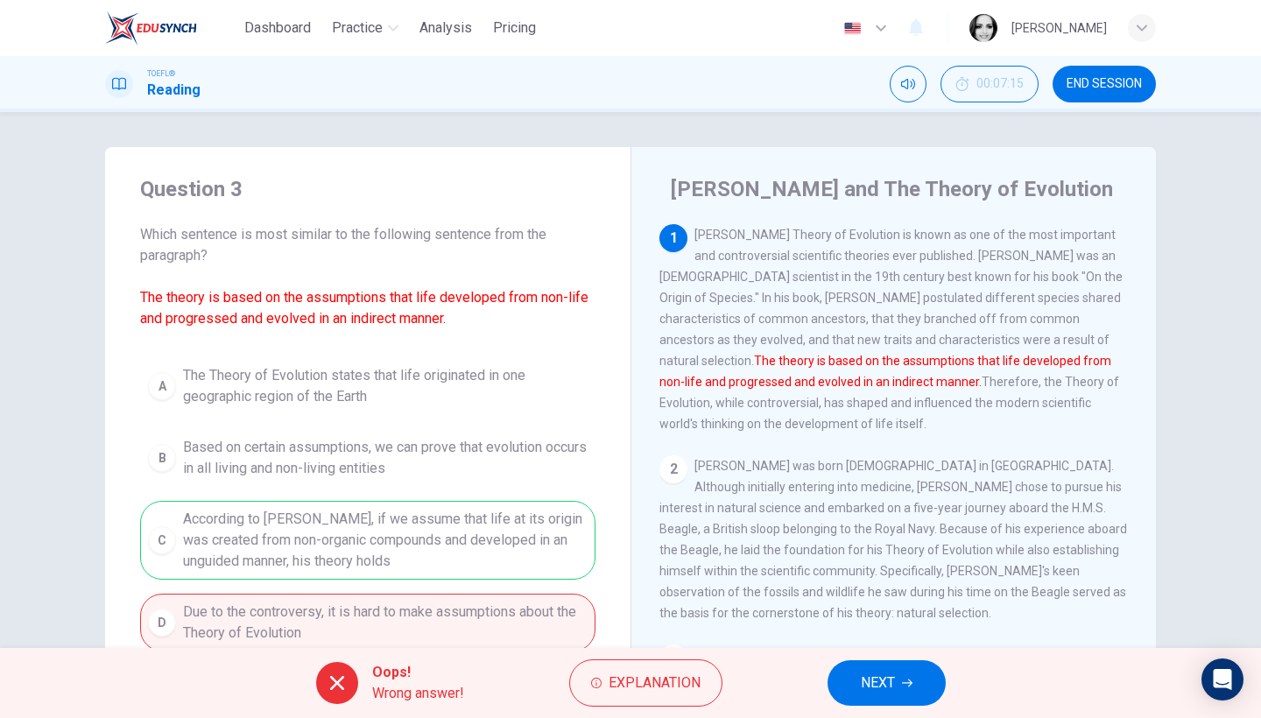
click at [869, 683] on span "NEXT" at bounding box center [878, 683] width 34 height 25
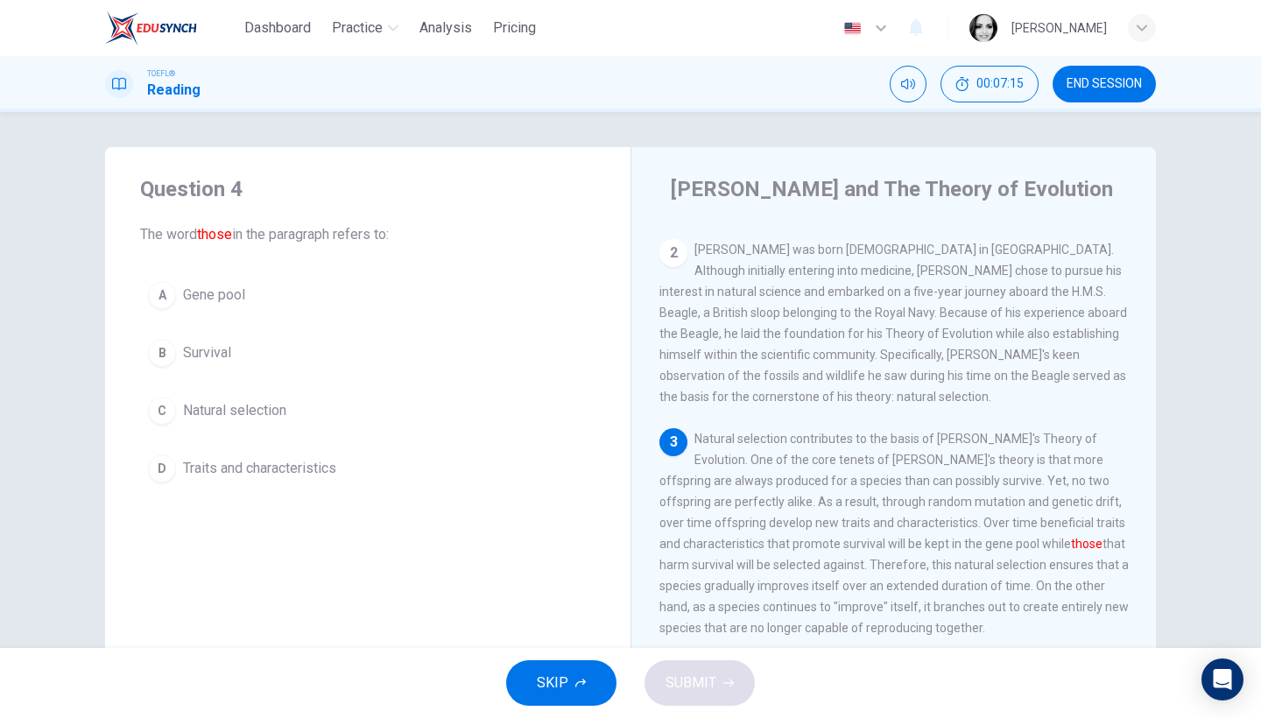
scroll to position [302, 0]
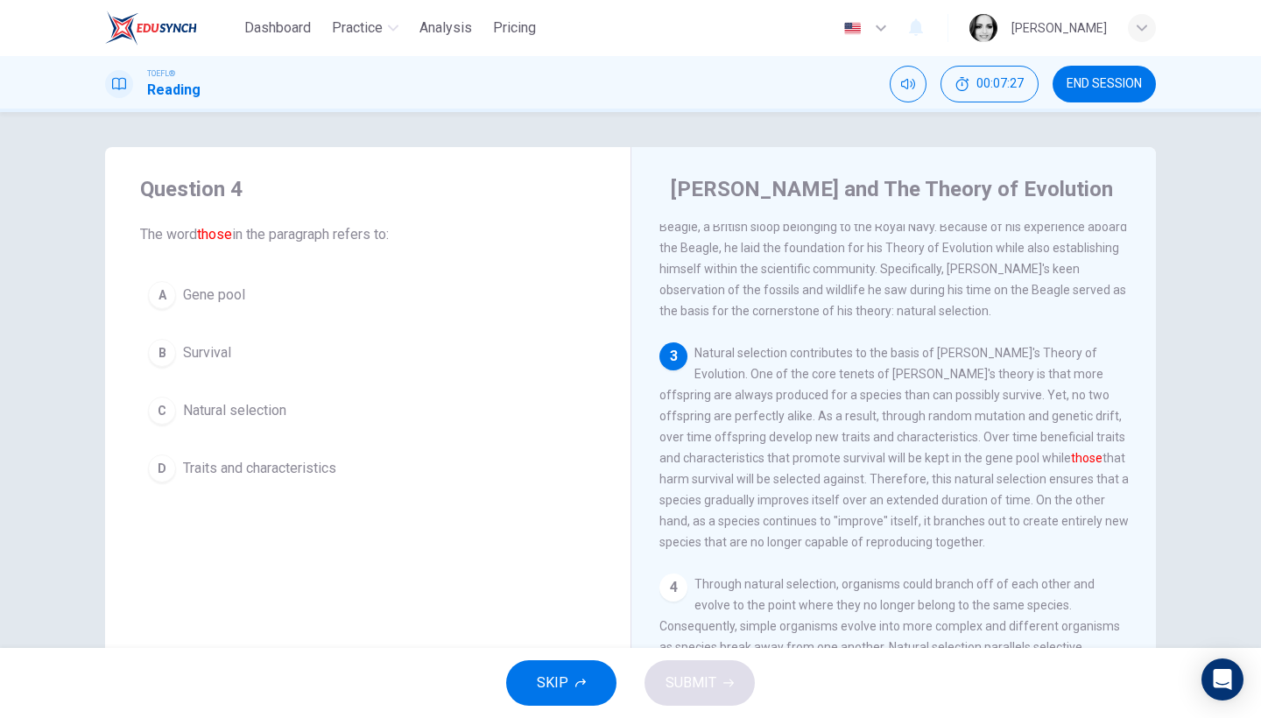
click at [259, 462] on span "Traits and characteristics" at bounding box center [259, 468] width 153 height 21
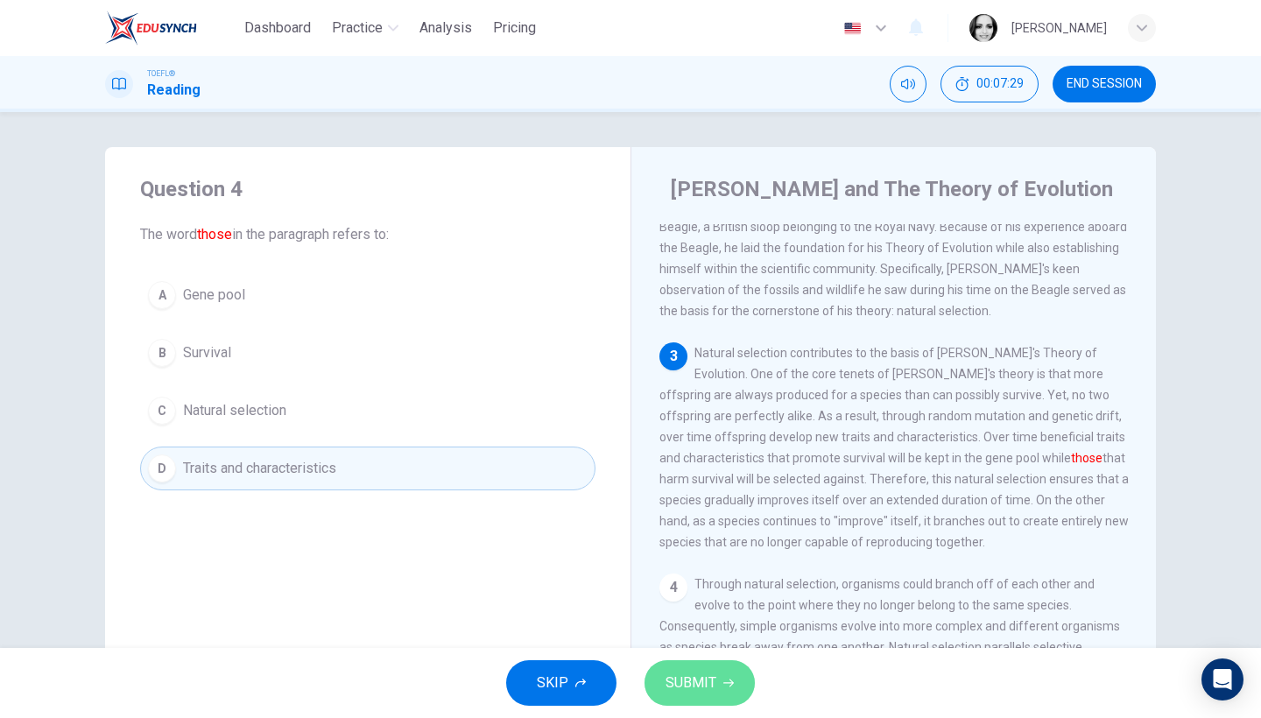
click at [688, 685] on span "SUBMIT" at bounding box center [690, 683] width 51 height 25
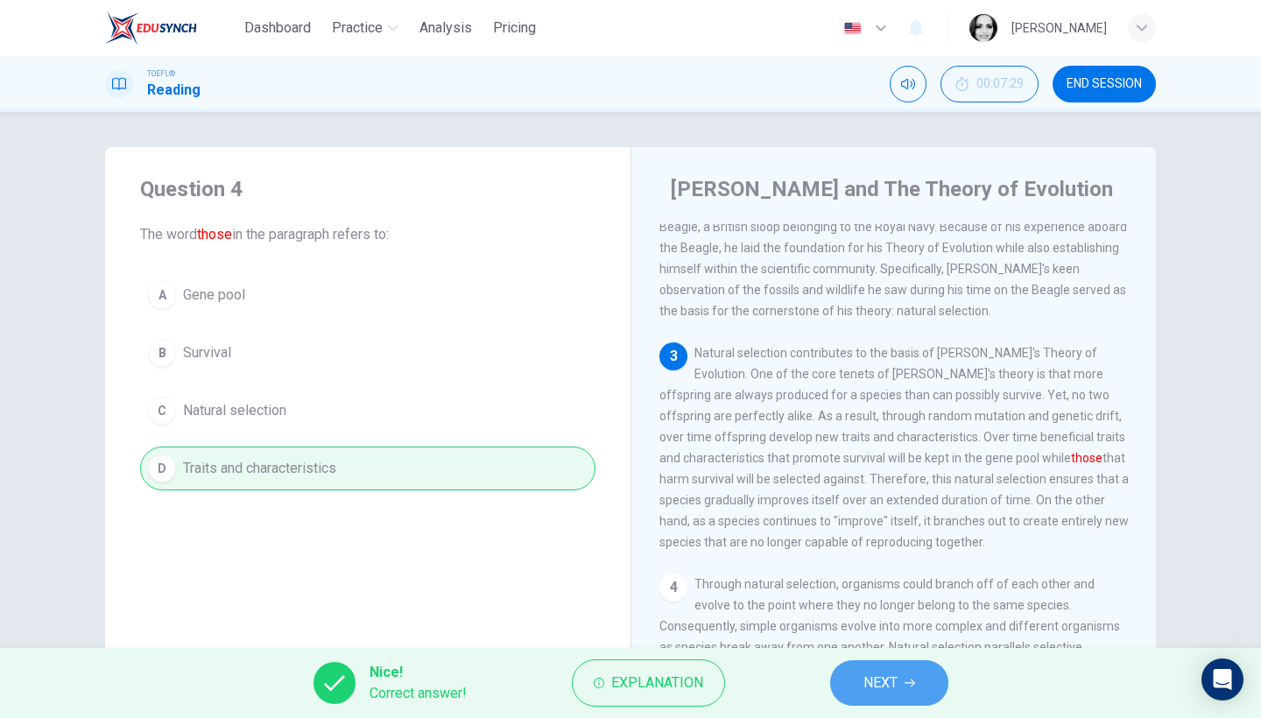
click at [915, 674] on button "NEXT" at bounding box center [889, 683] width 118 height 46
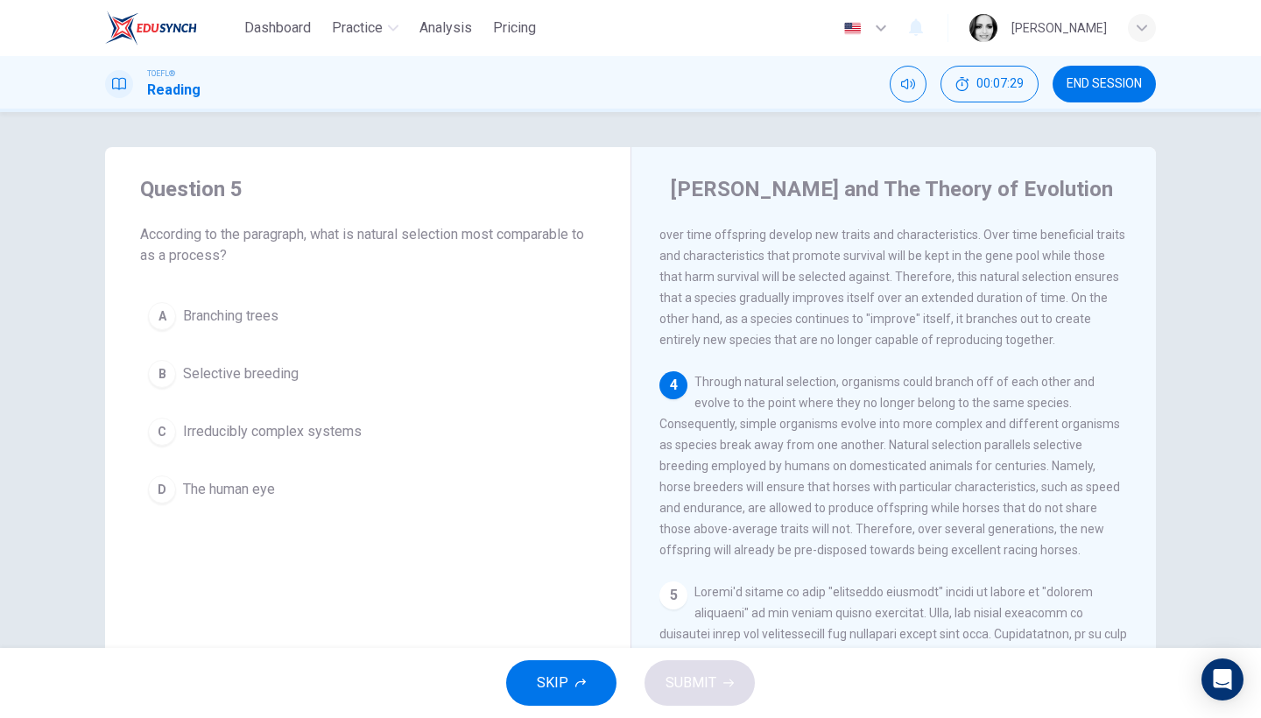
scroll to position [512, 0]
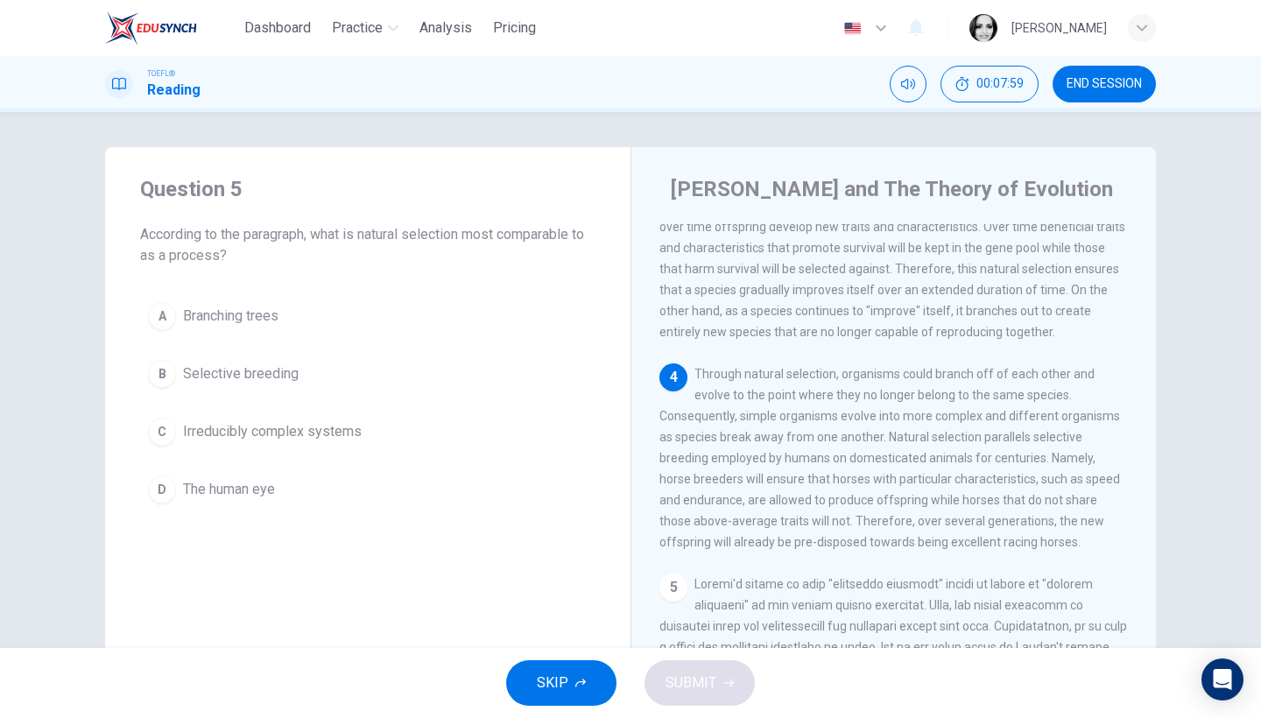
click at [253, 383] on span "Selective breeding" at bounding box center [241, 373] width 116 height 21
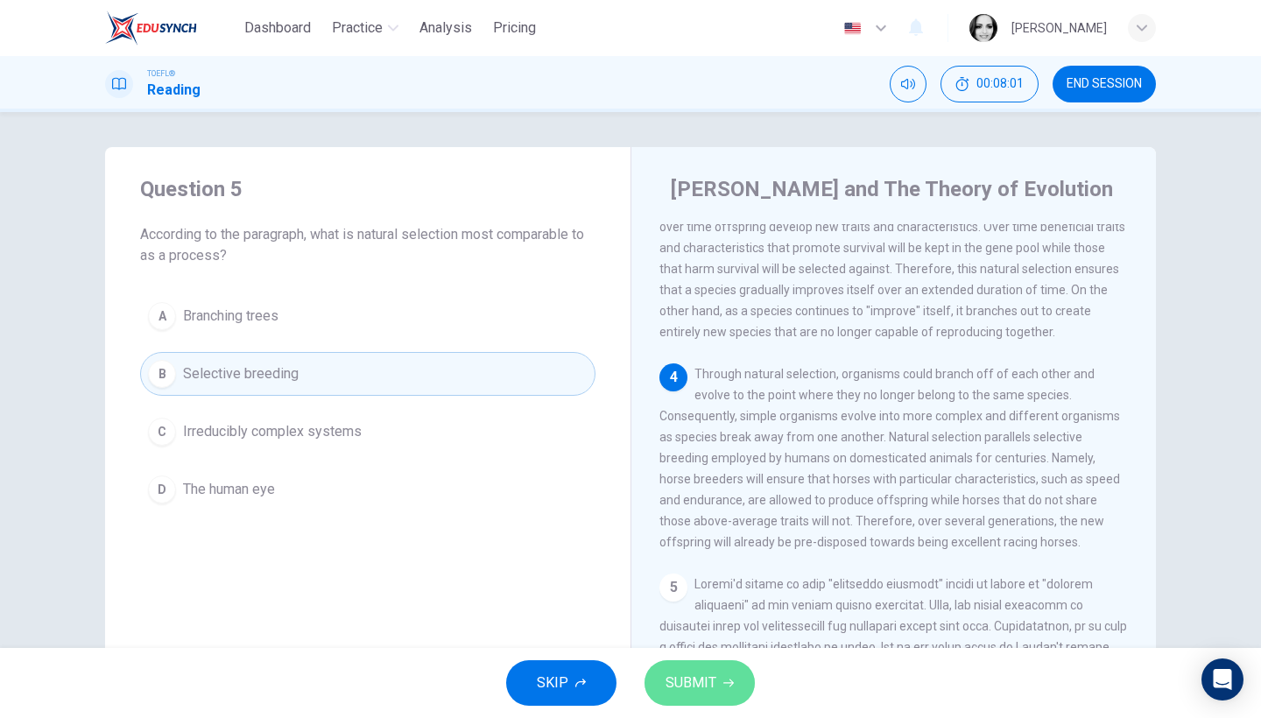
click at [708, 666] on button "SUBMIT" at bounding box center [699, 683] width 110 height 46
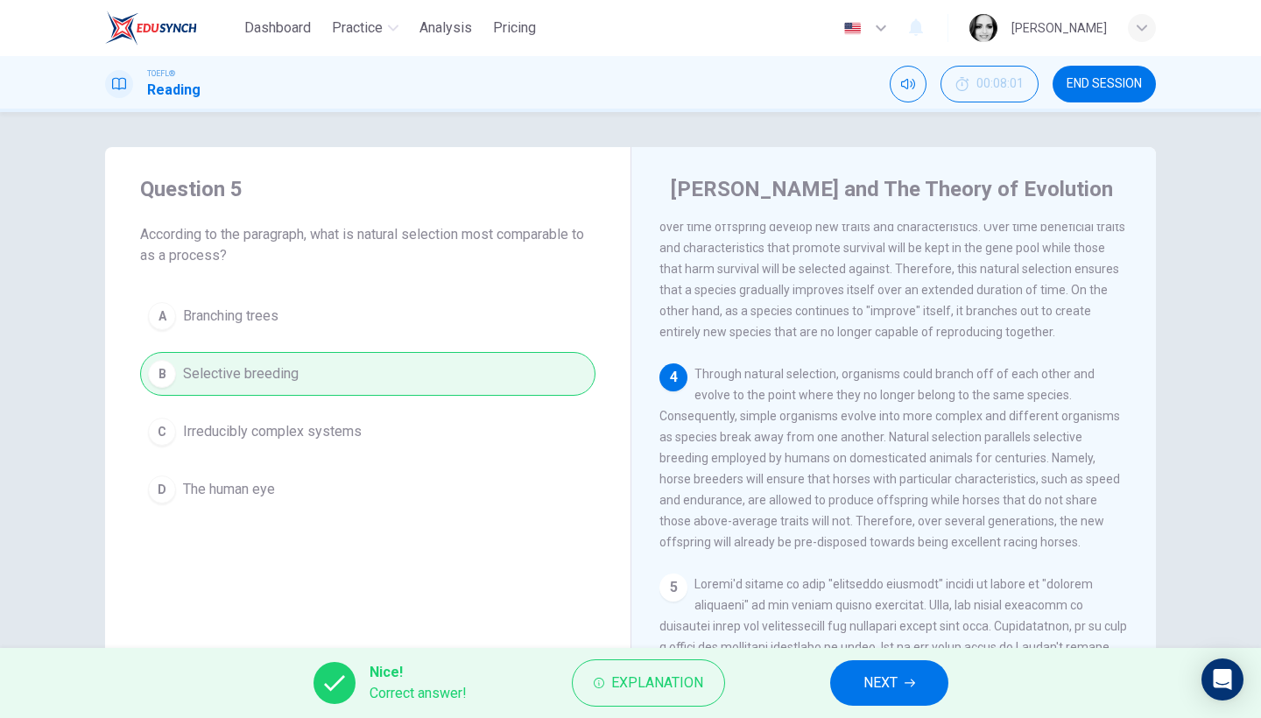
click at [890, 678] on span "NEXT" at bounding box center [880, 683] width 34 height 25
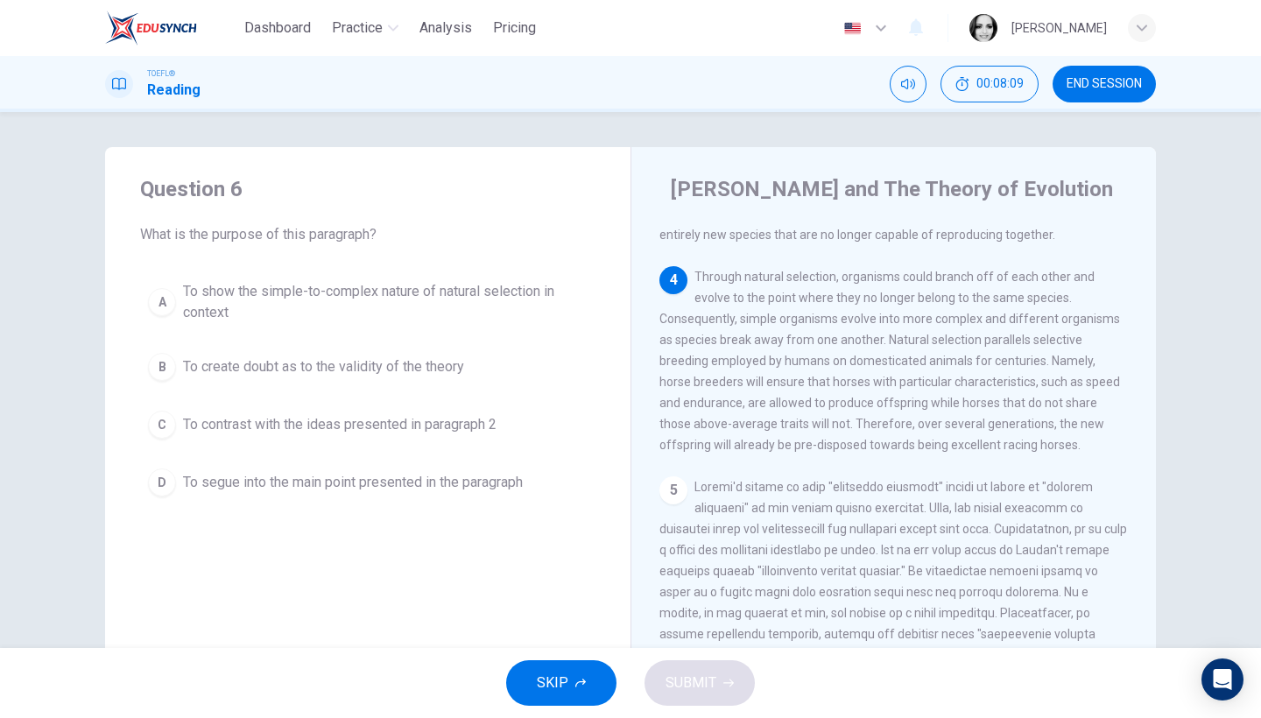
scroll to position [606, 0]
click at [1092, 85] on span "END SESSION" at bounding box center [1103, 84] width 75 height 14
